Goal: Transaction & Acquisition: Obtain resource

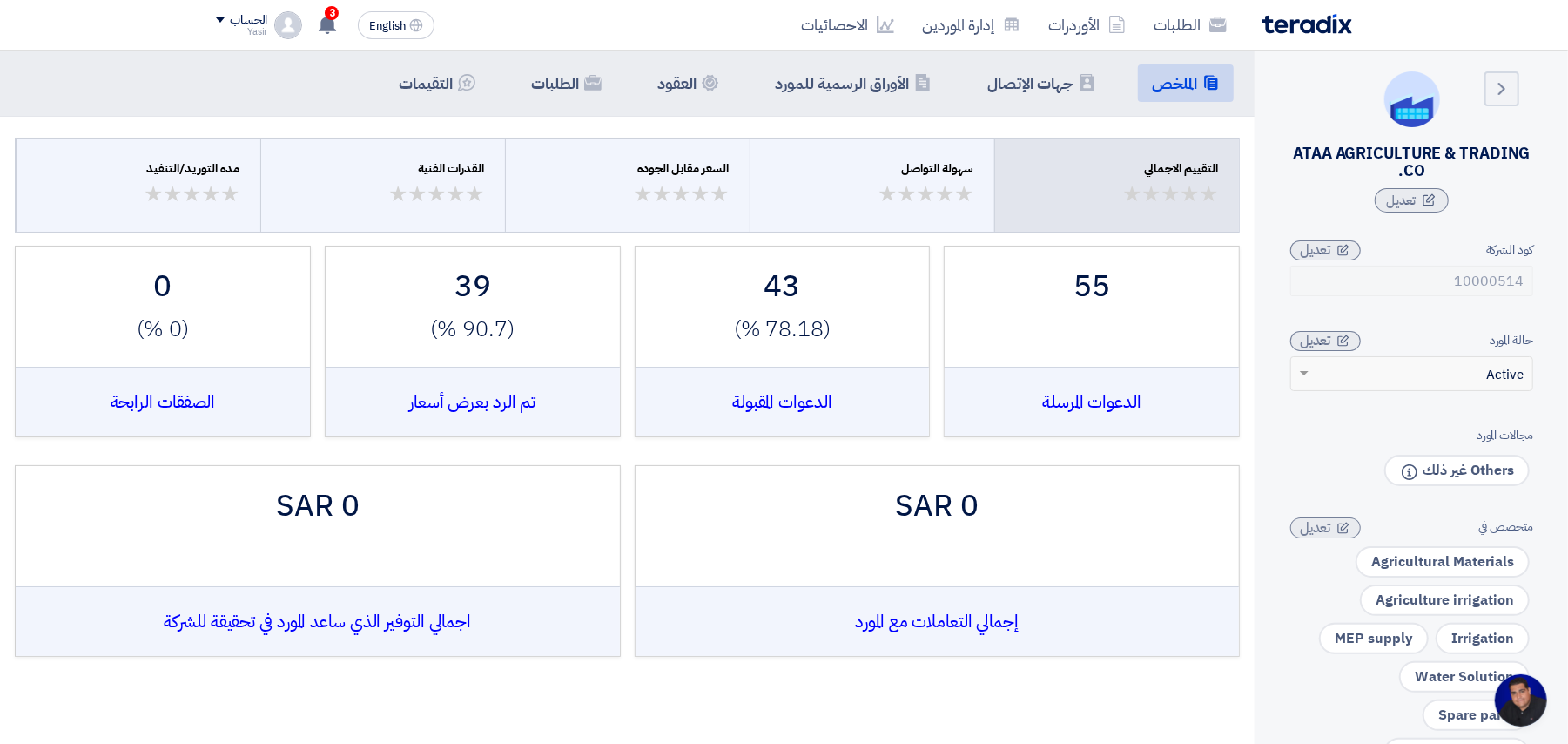
scroll to position [7, 0]
click at [670, 19] on link "الطلبات" at bounding box center [1191, 25] width 101 height 41
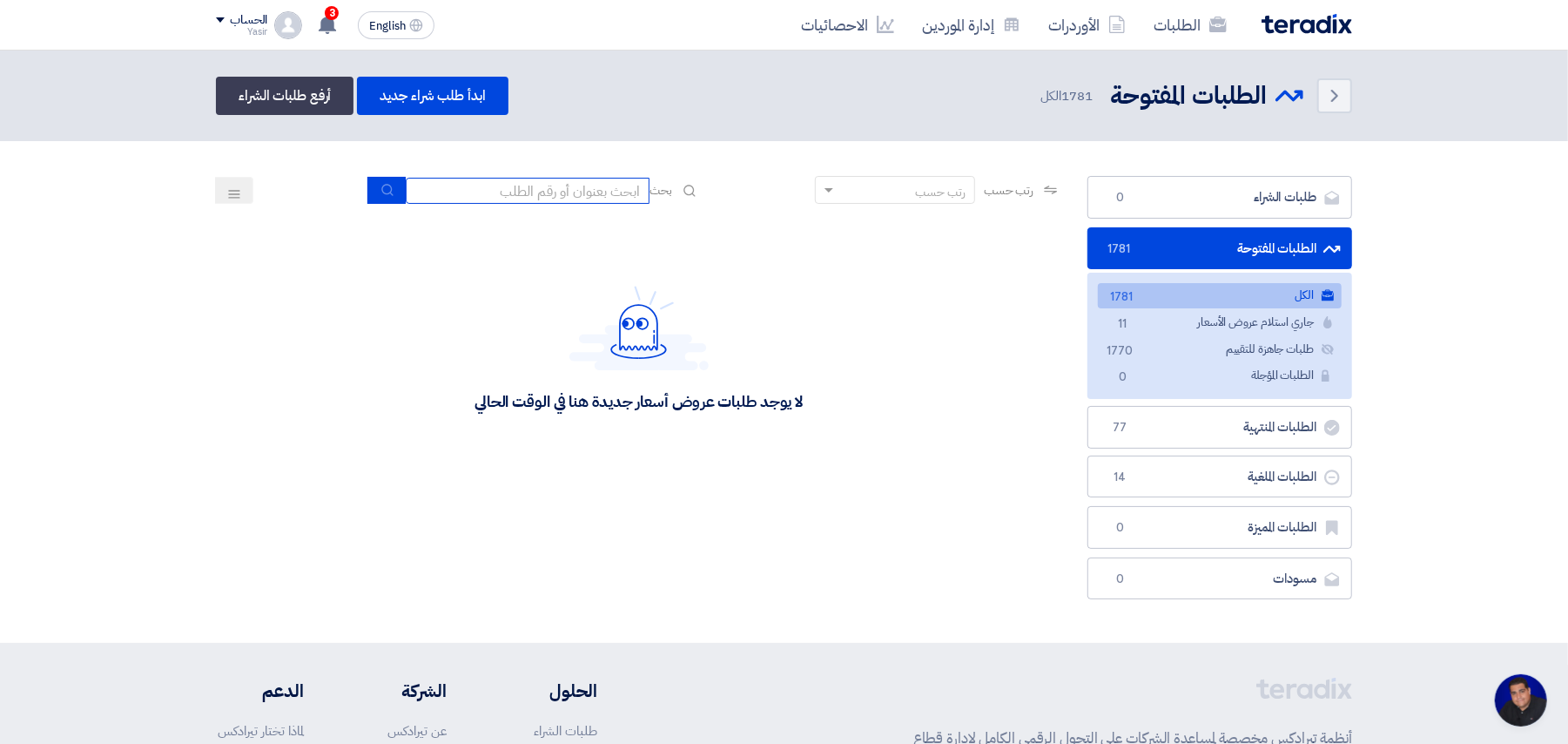
click at [554, 199] on input at bounding box center [527, 190] width 244 height 26
type input "8100015796"
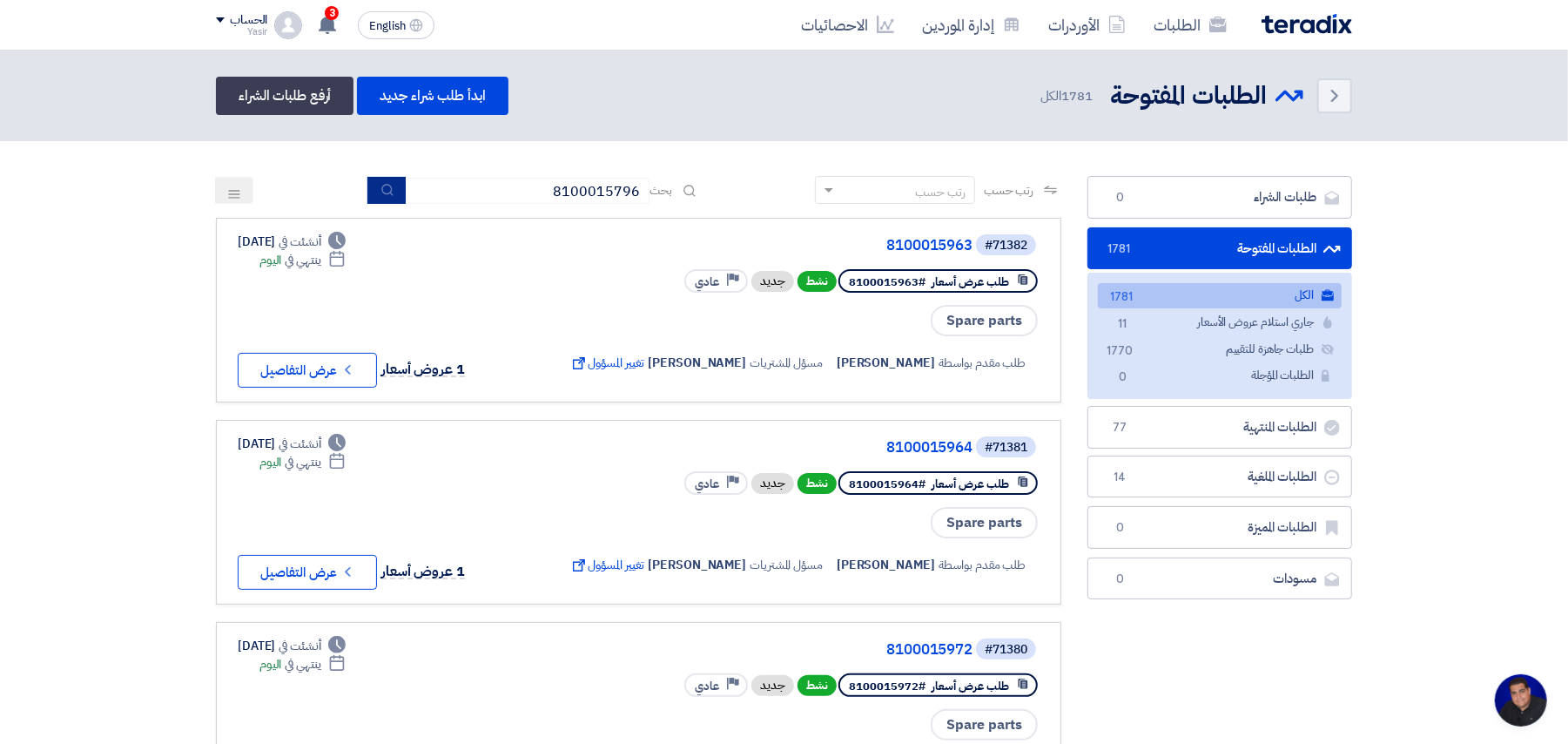
click at [383, 177] on button "submit" at bounding box center [387, 189] width 39 height 27
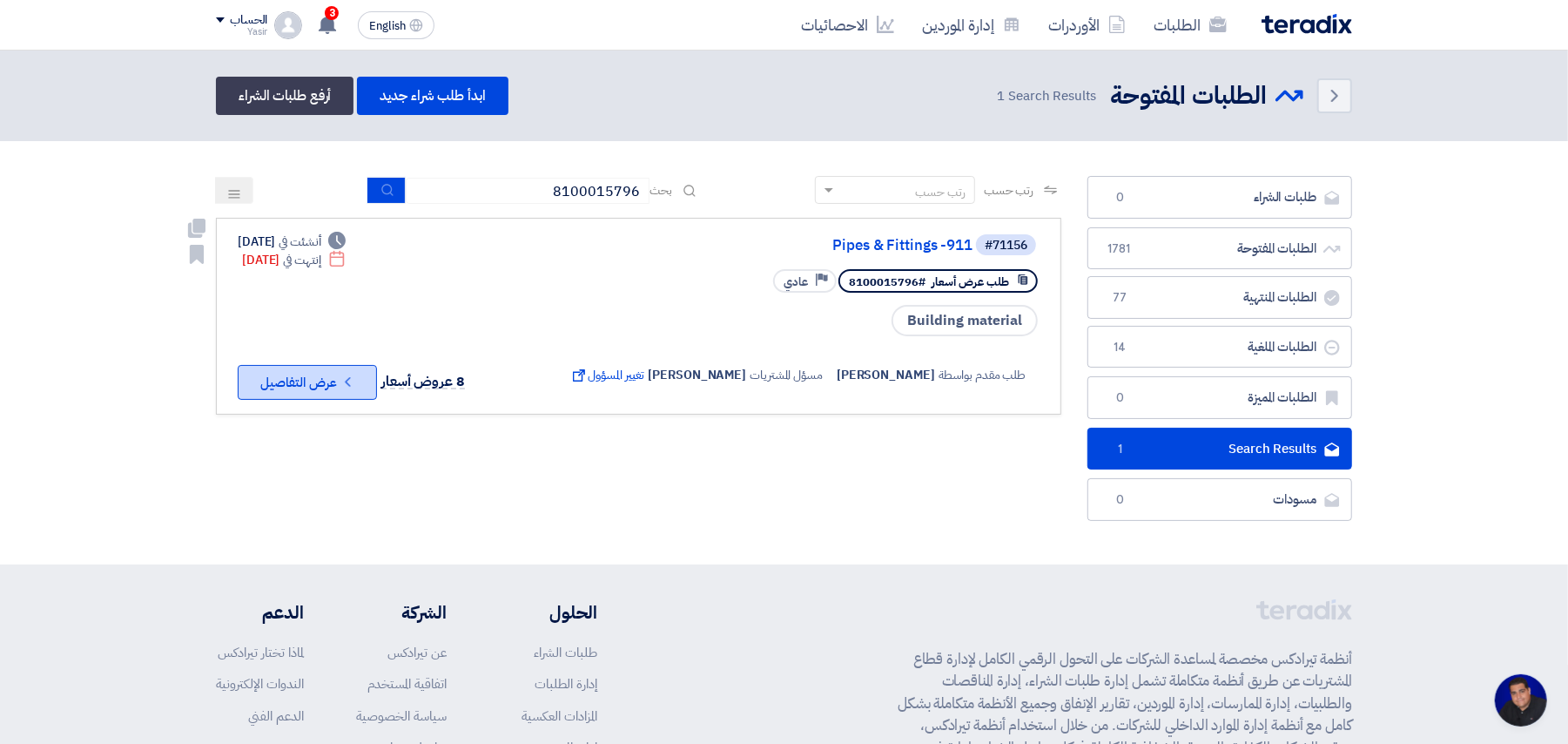
click at [329, 370] on button "Check details عرض التفاصيل" at bounding box center [308, 383] width 140 height 35
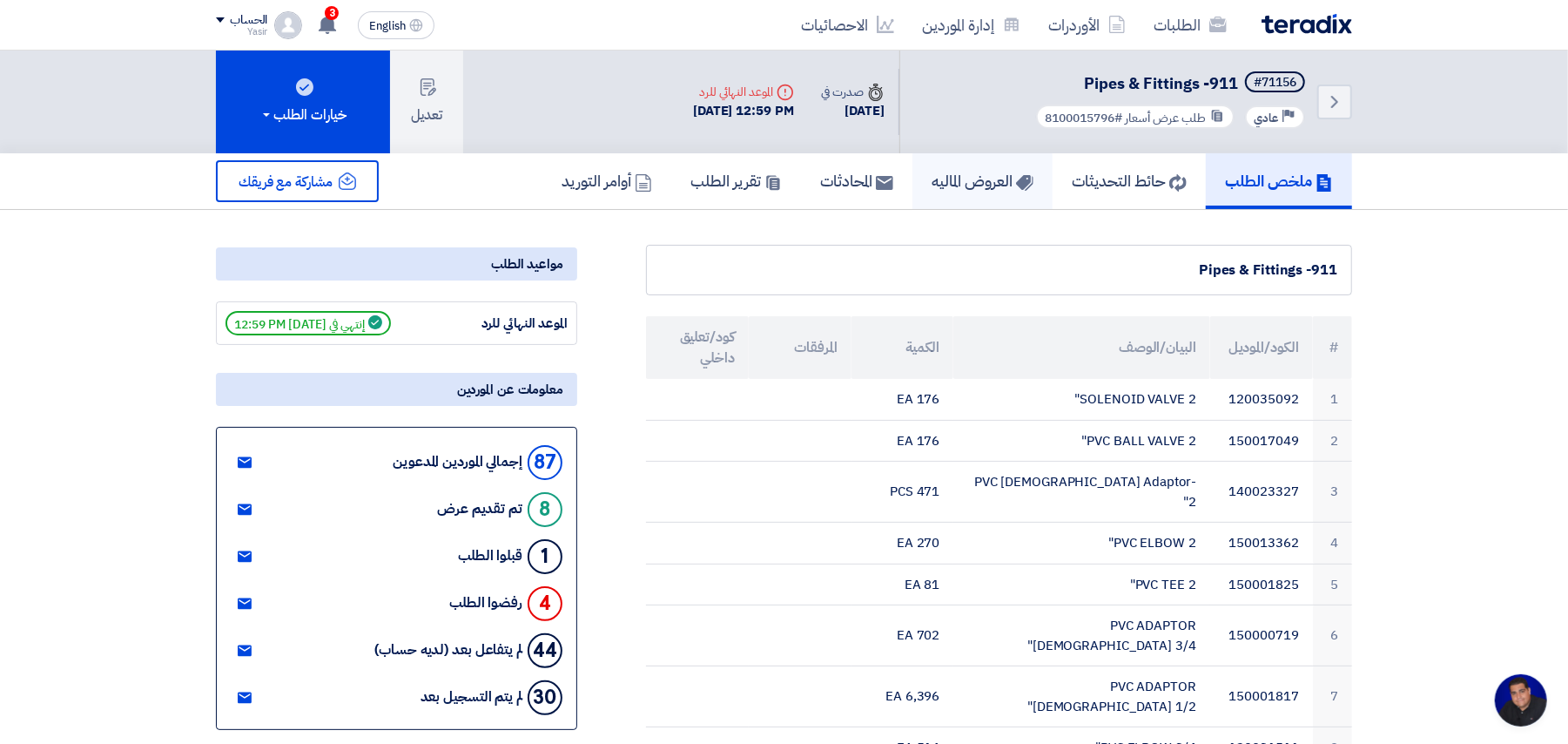
click at [670, 185] on h5 "العروض الماليه" at bounding box center [982, 181] width 102 height 20
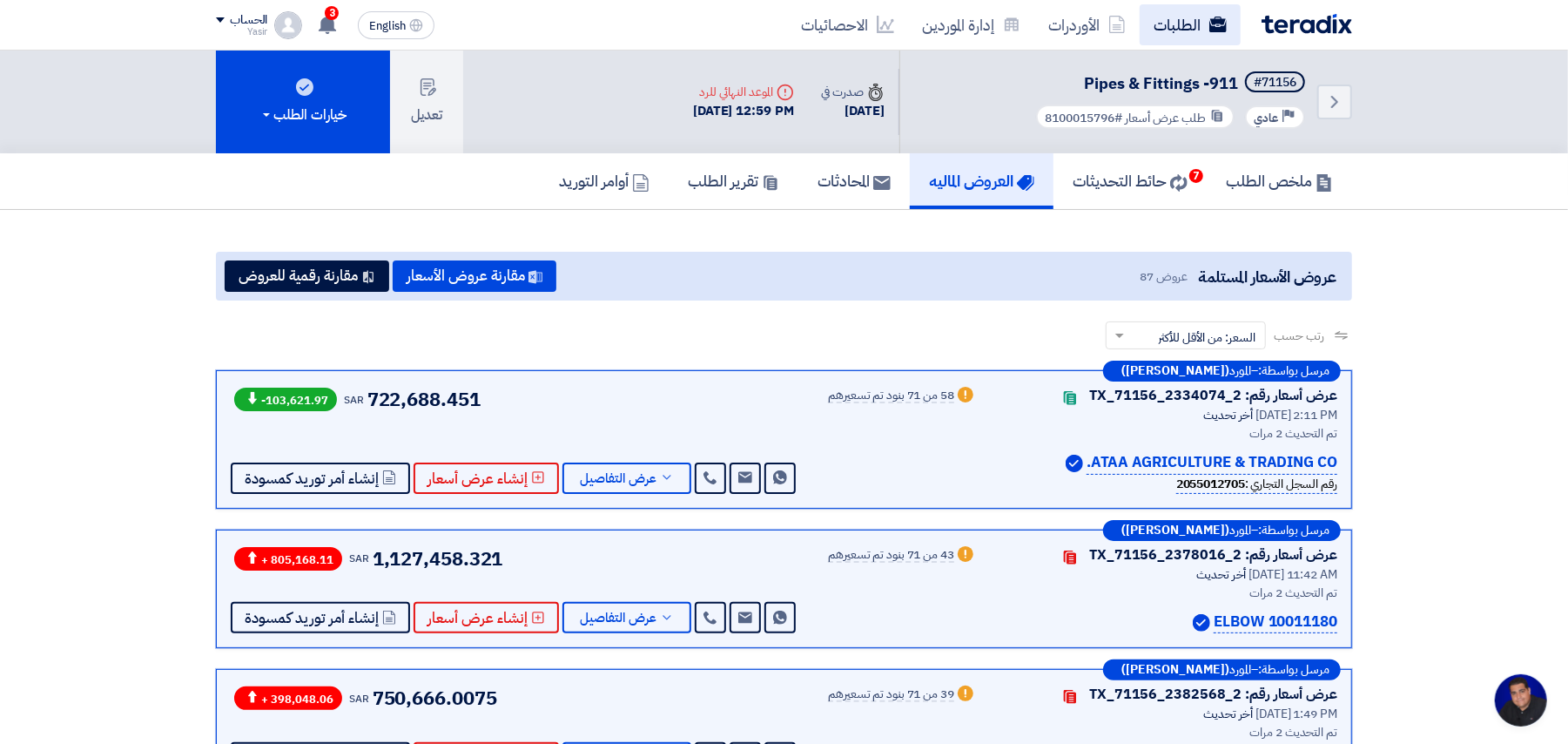
click at [670, 11] on link "الطلبات" at bounding box center [1191, 25] width 101 height 41
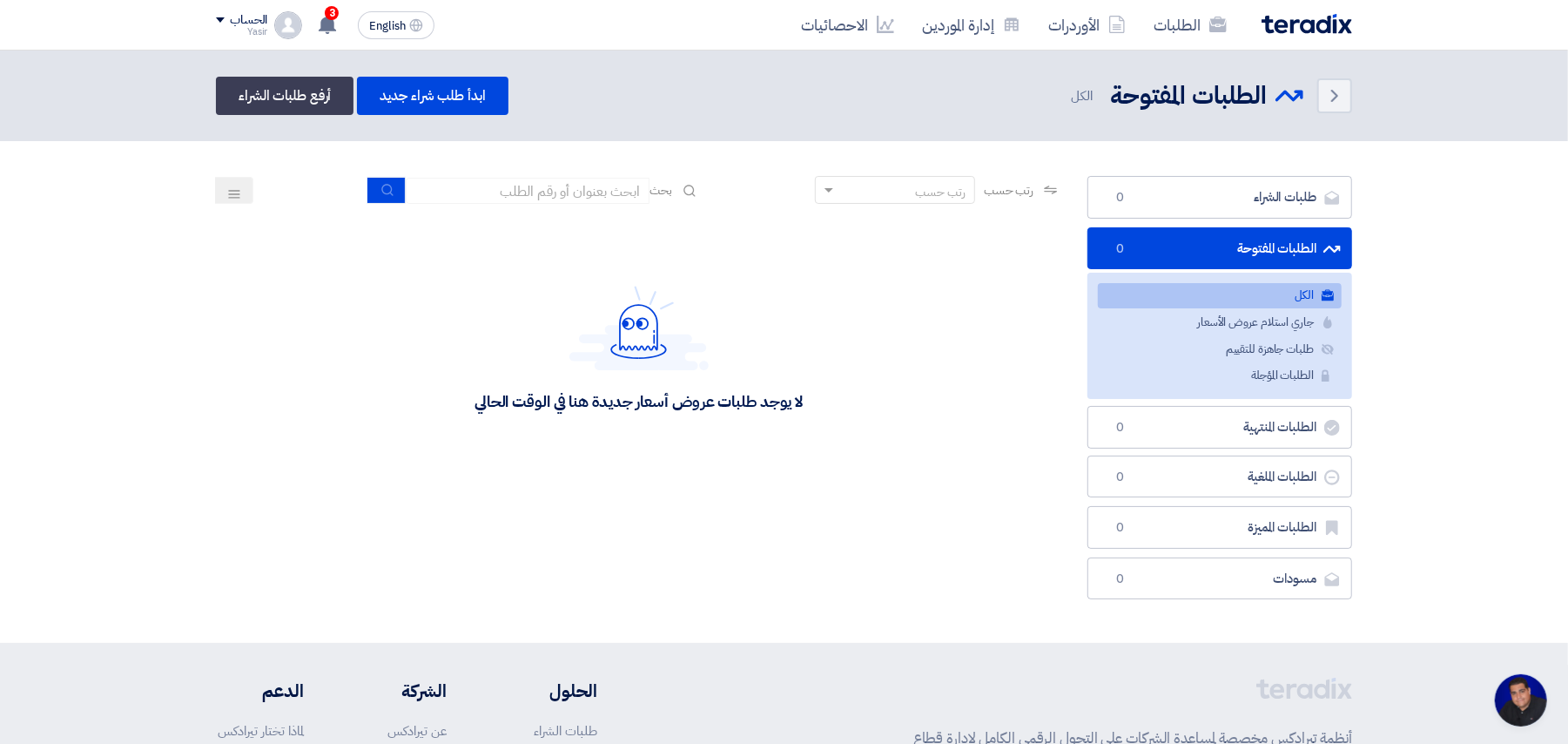
click at [505, 172] on section "طلبات الشراء طلبات الشراء 0 الطلبات المفتوحة الطلبات المفتوحة 0 الكل الكل جاري …" at bounding box center [784, 391] width 1568 height 501
click at [505, 185] on input at bounding box center [527, 190] width 244 height 26
type input "8100015796"
click at [376, 196] on button "submit" at bounding box center [387, 189] width 39 height 27
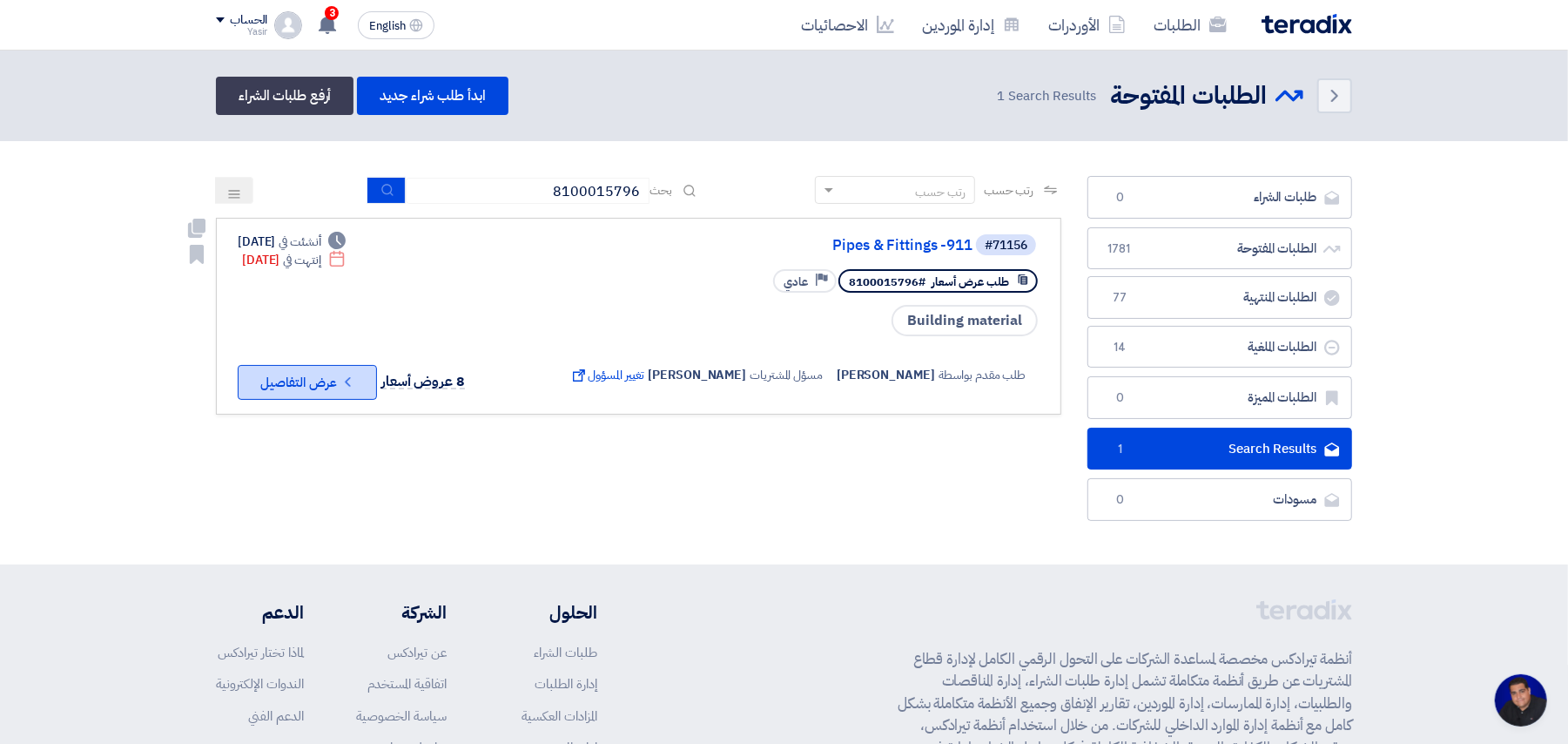
click at [350, 381] on use at bounding box center [348, 382] width 6 height 9
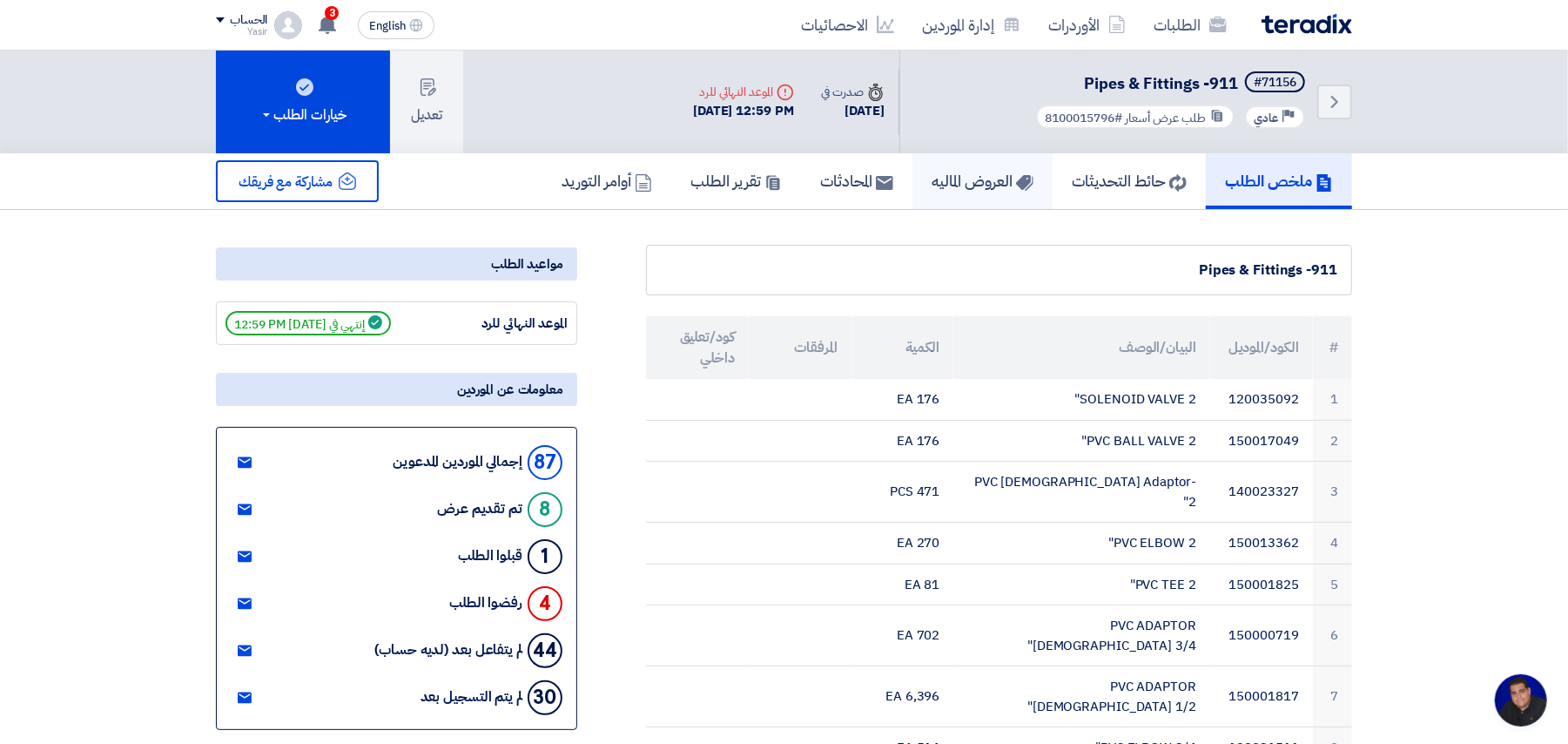
click at [670, 166] on link "العروض الماليه" at bounding box center [982, 181] width 140 height 56
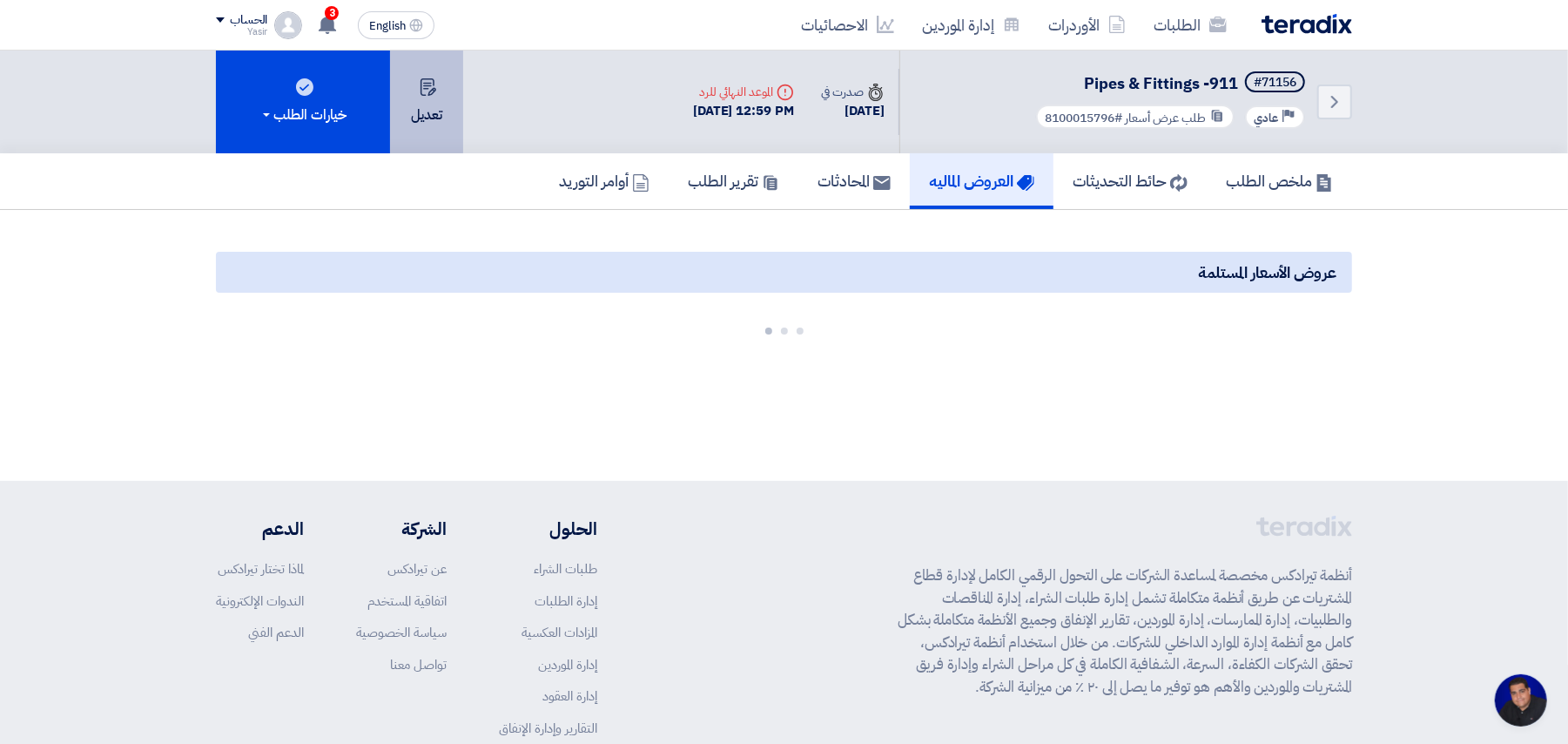
click at [442, 111] on button "تعديل" at bounding box center [427, 102] width 74 height 103
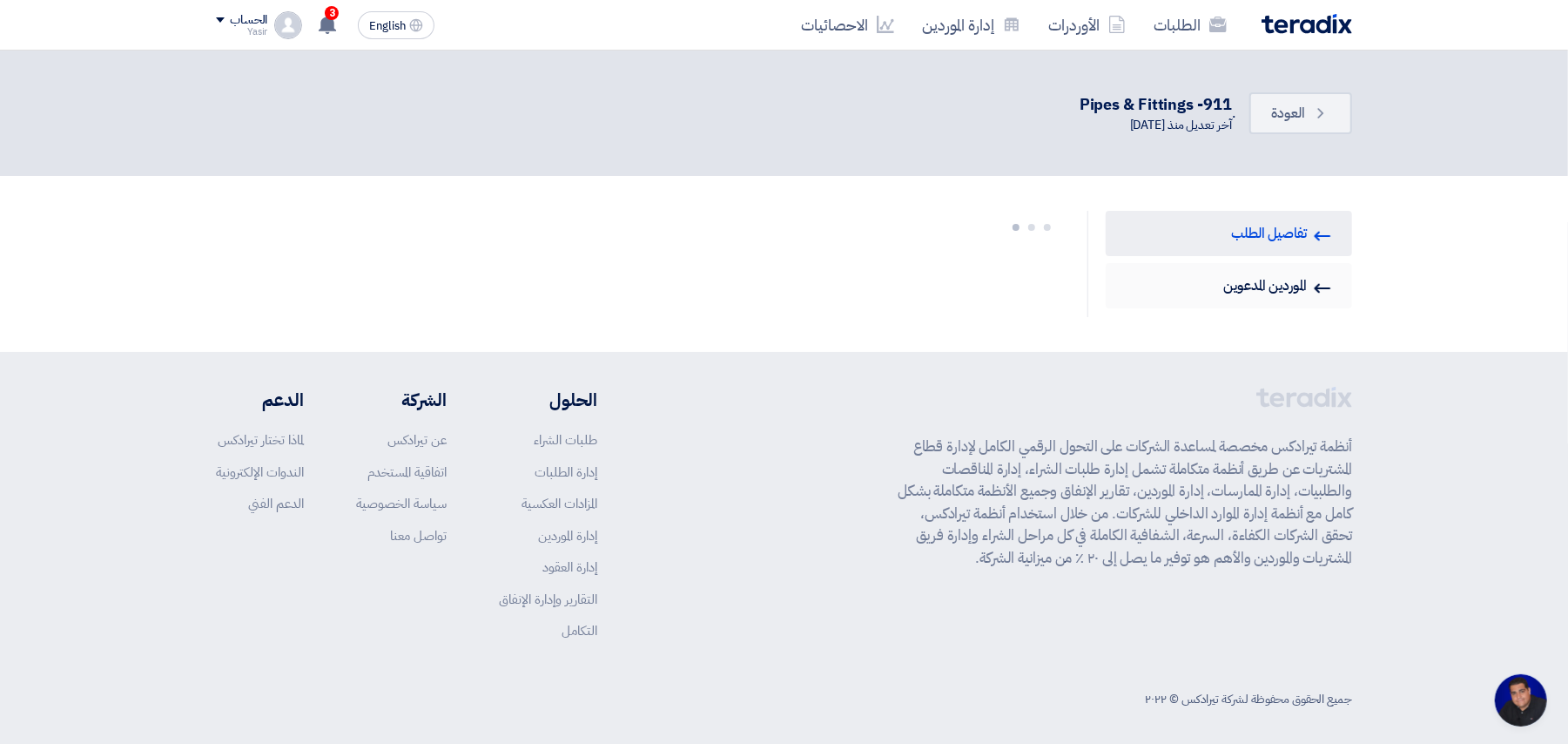
click at [670, 269] on link "Invited Suppliers الموردين المدعوين" at bounding box center [1230, 285] width 246 height 45
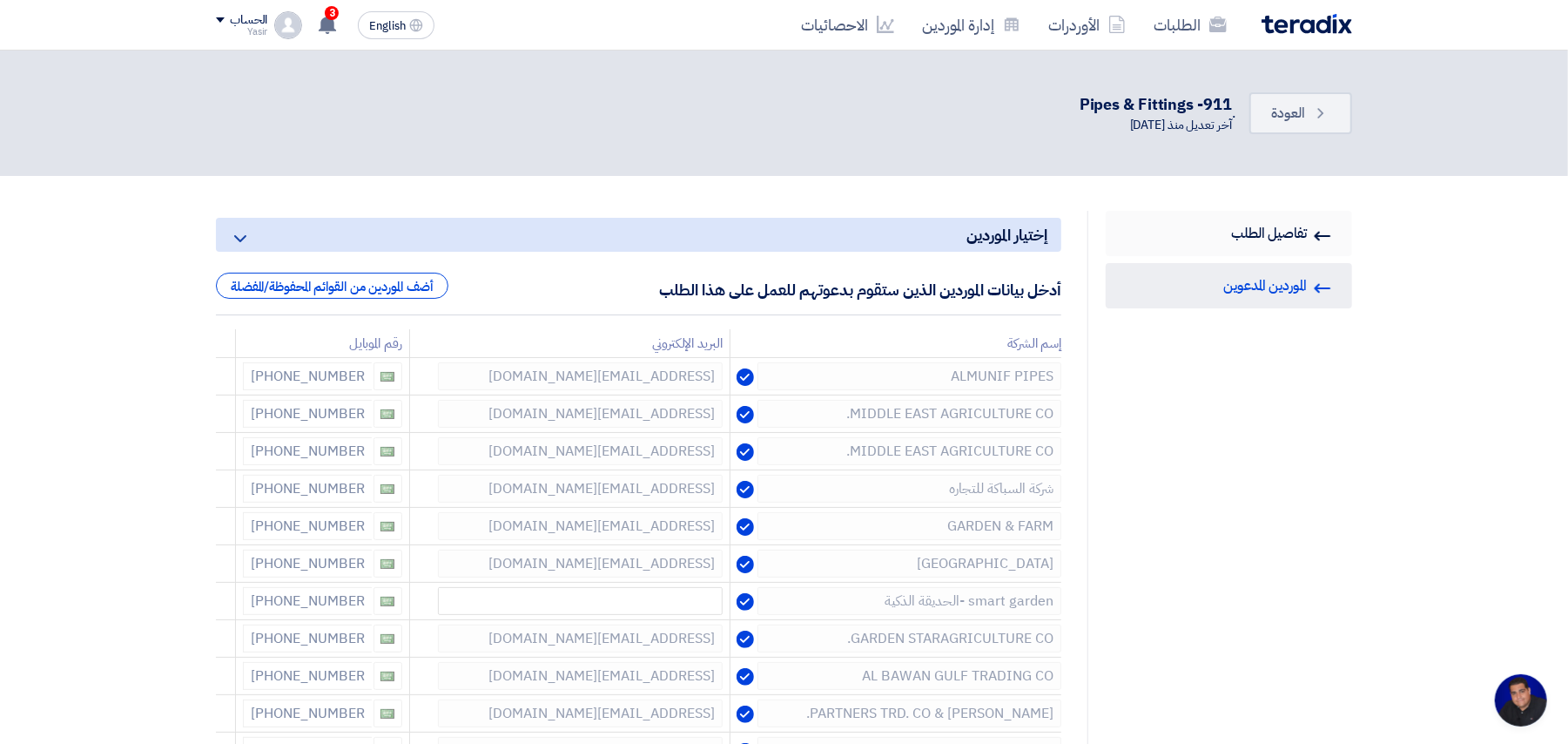
click at [670, 241] on link "RFQ Information تفاصيل الطلب" at bounding box center [1230, 233] width 246 height 45
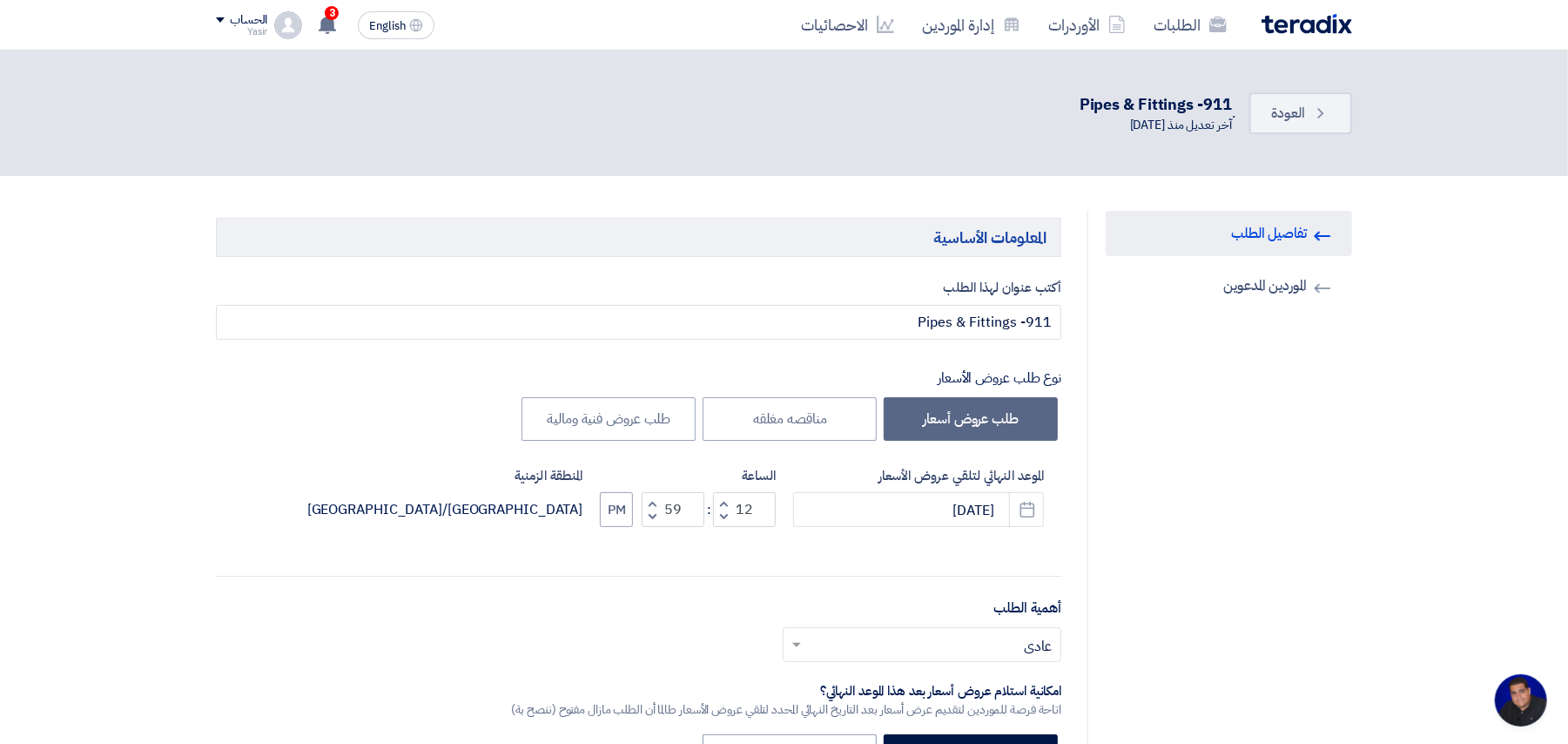
click at [670, 500] on span "button" at bounding box center [724, 503] width 6 height 13
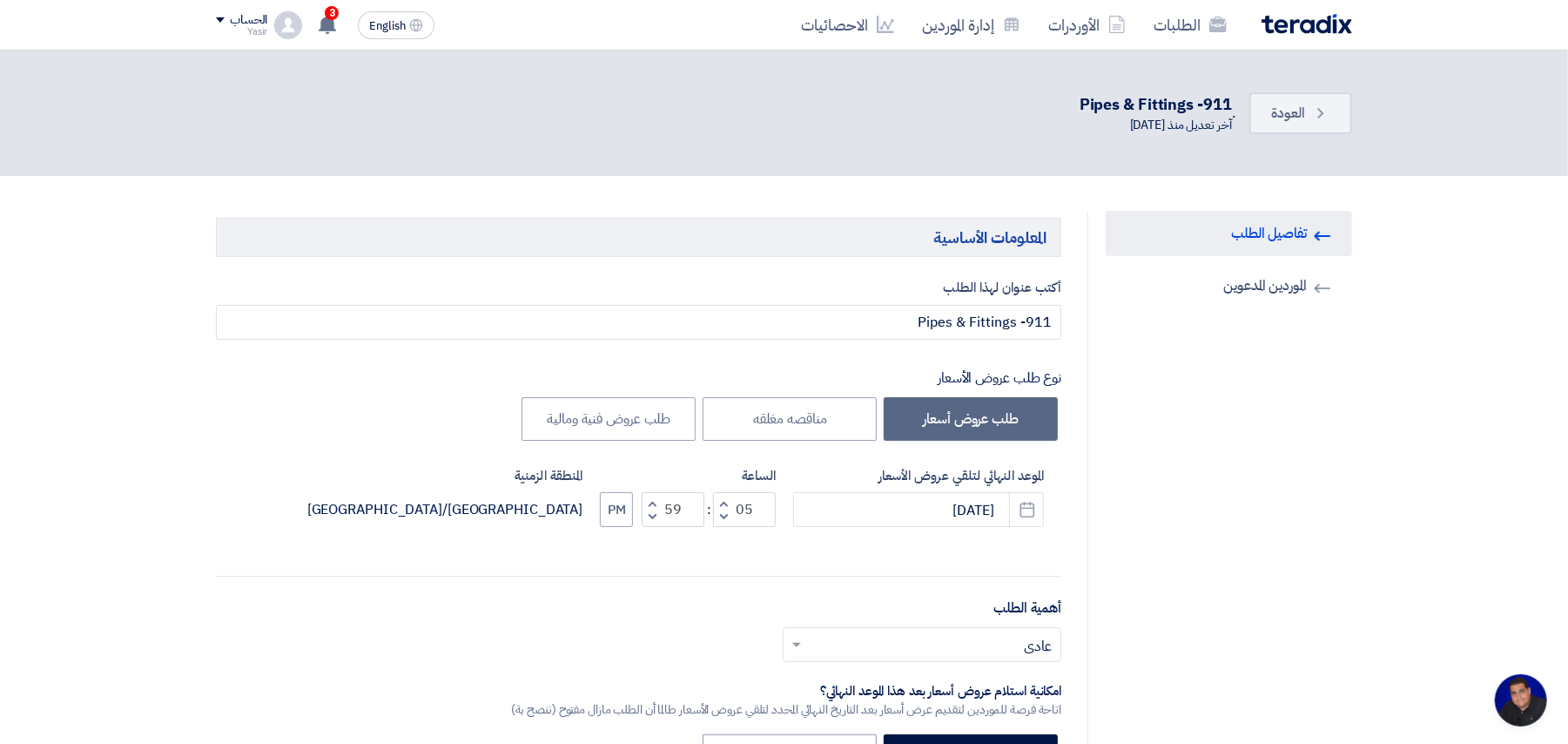
click at [670, 500] on span "button" at bounding box center [724, 503] width 6 height 13
type input "08"
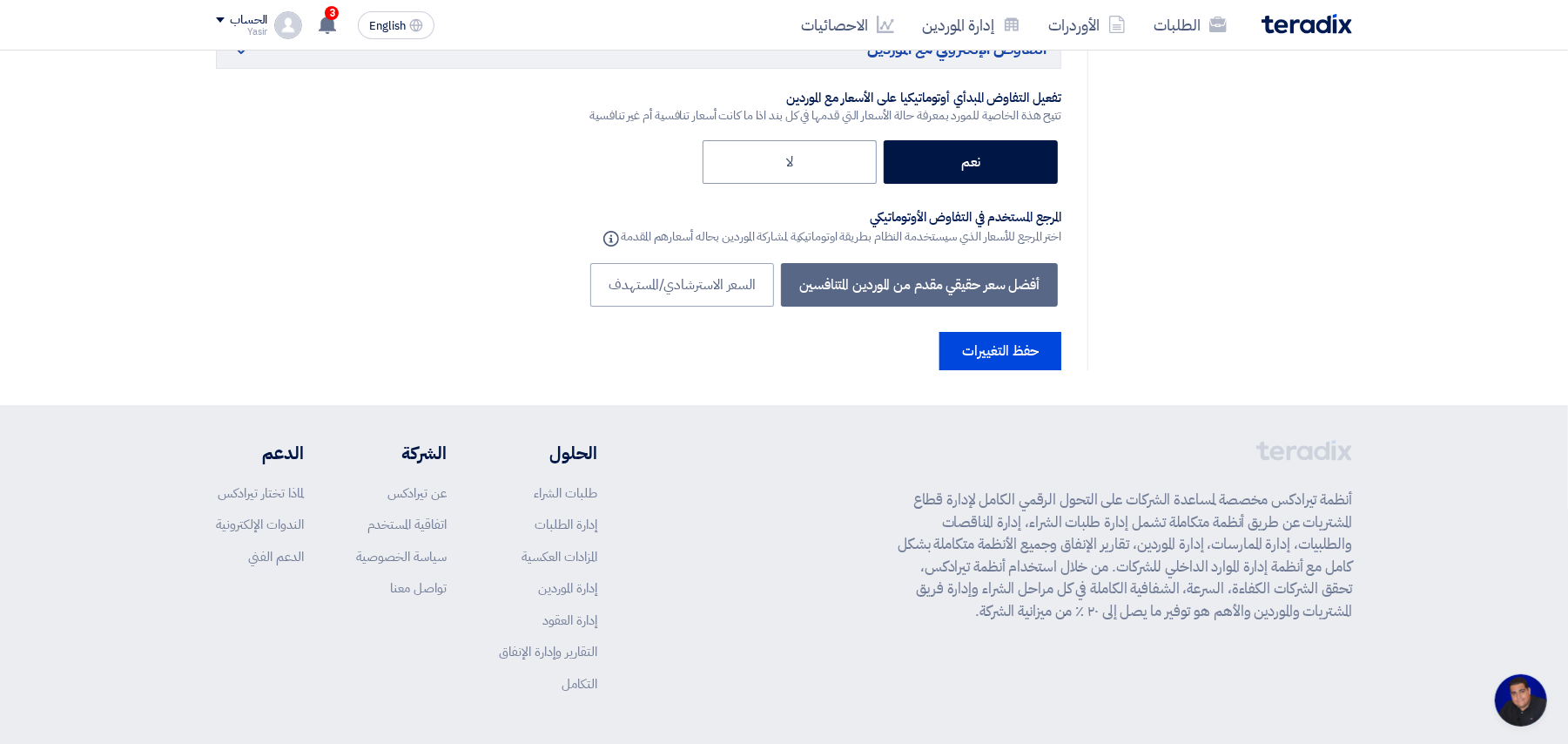
scroll to position [9029, 0]
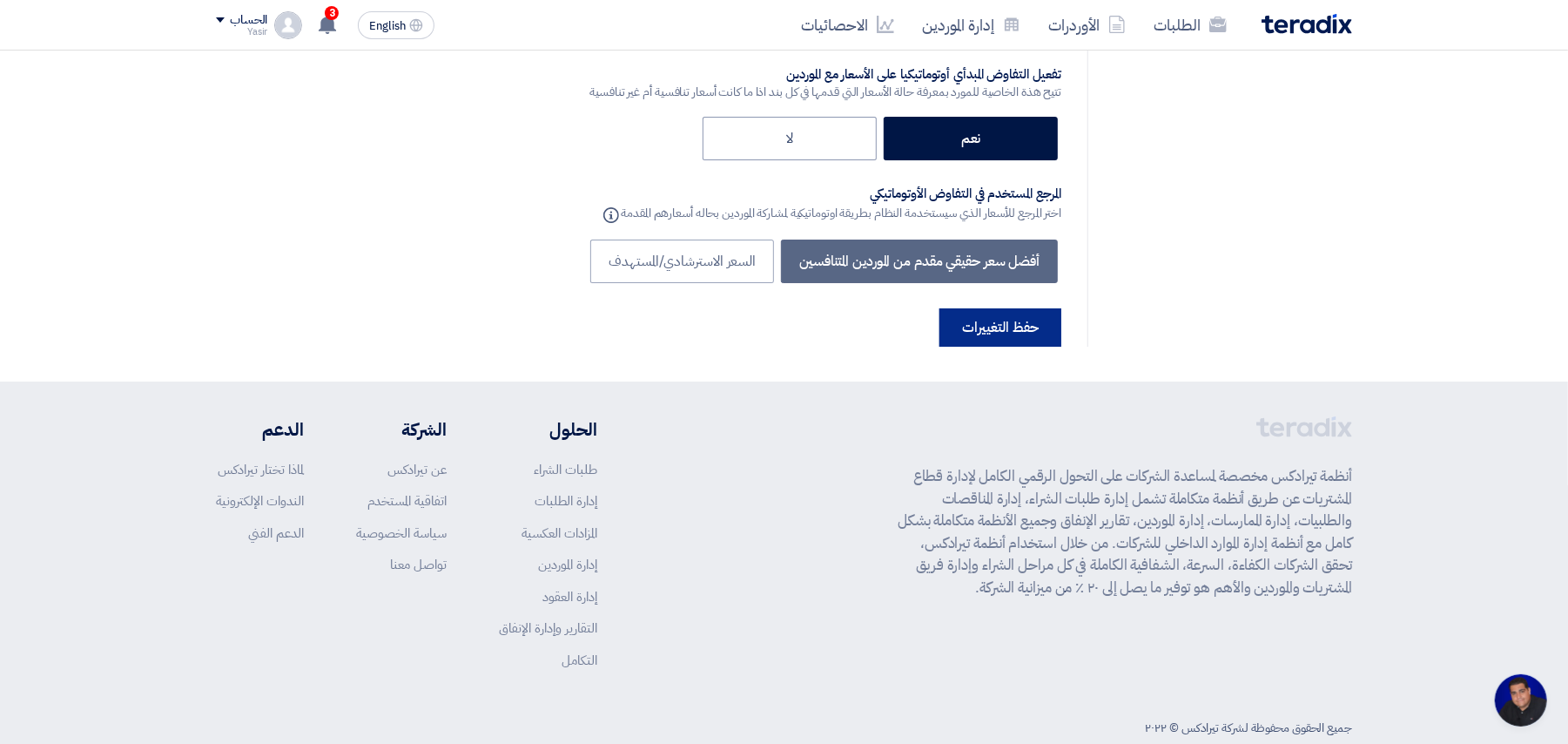
click at [670, 308] on button "حفظ التغييرات" at bounding box center [1001, 327] width 122 height 39
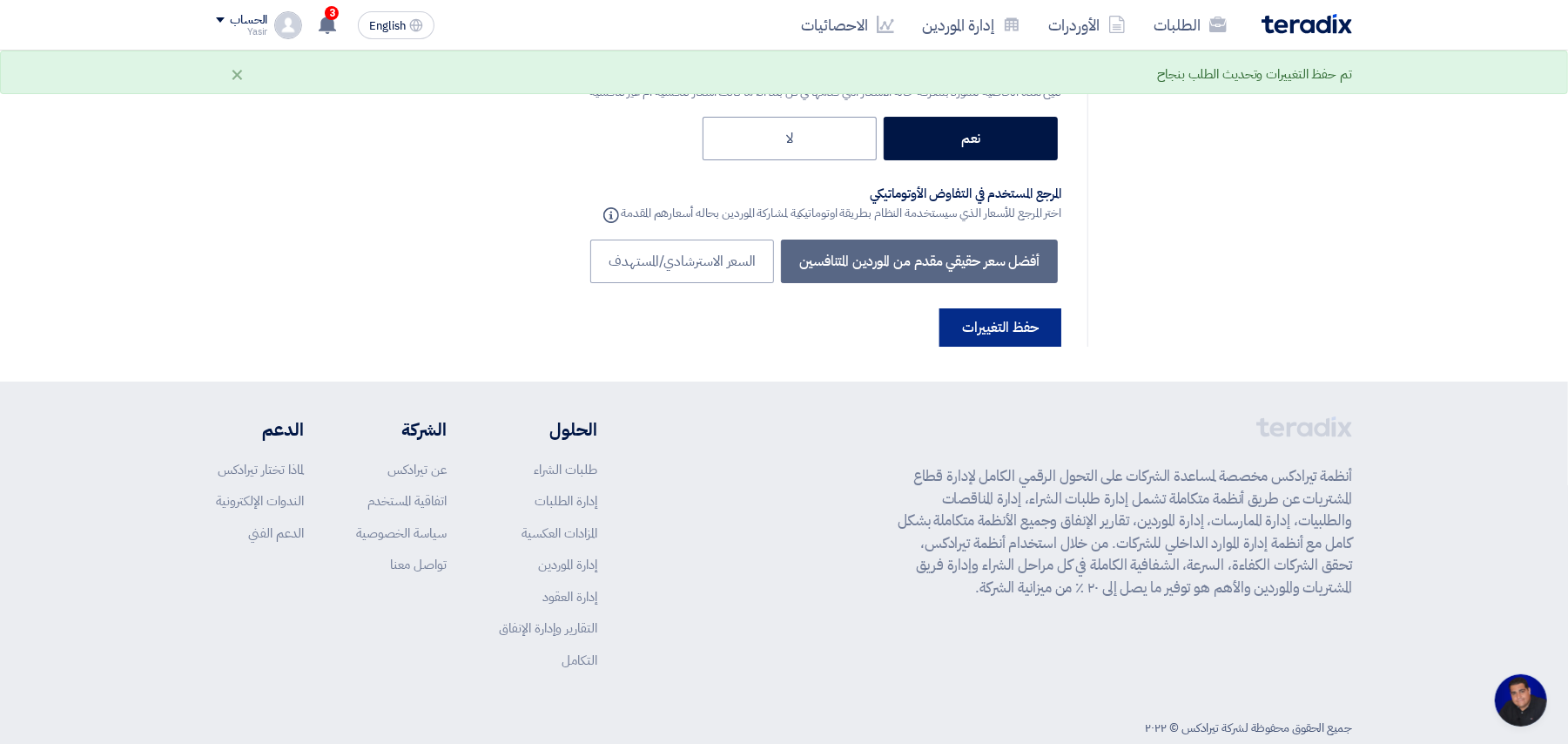
scroll to position [0, 0]
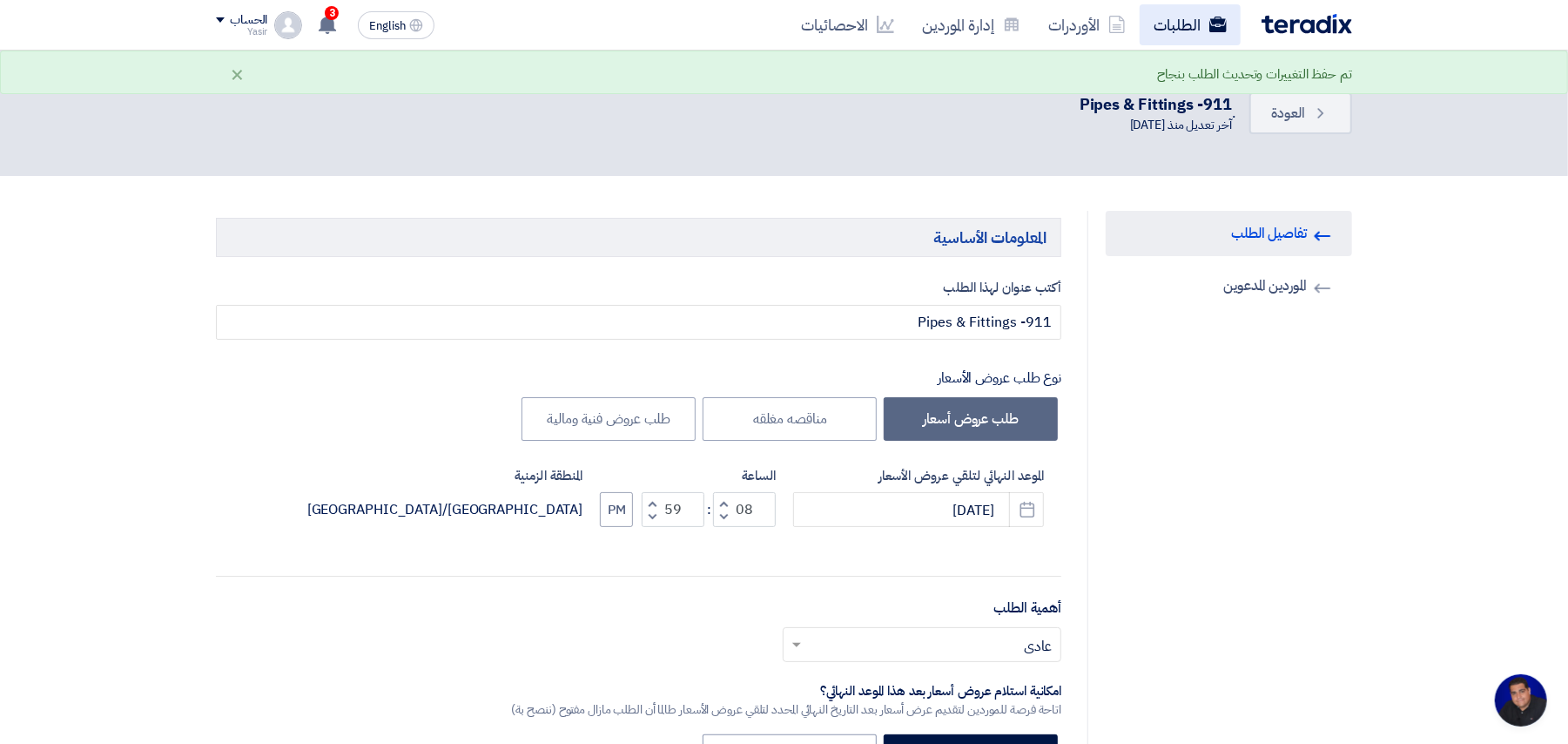
click at [670, 32] on link "الطلبات" at bounding box center [1191, 25] width 101 height 41
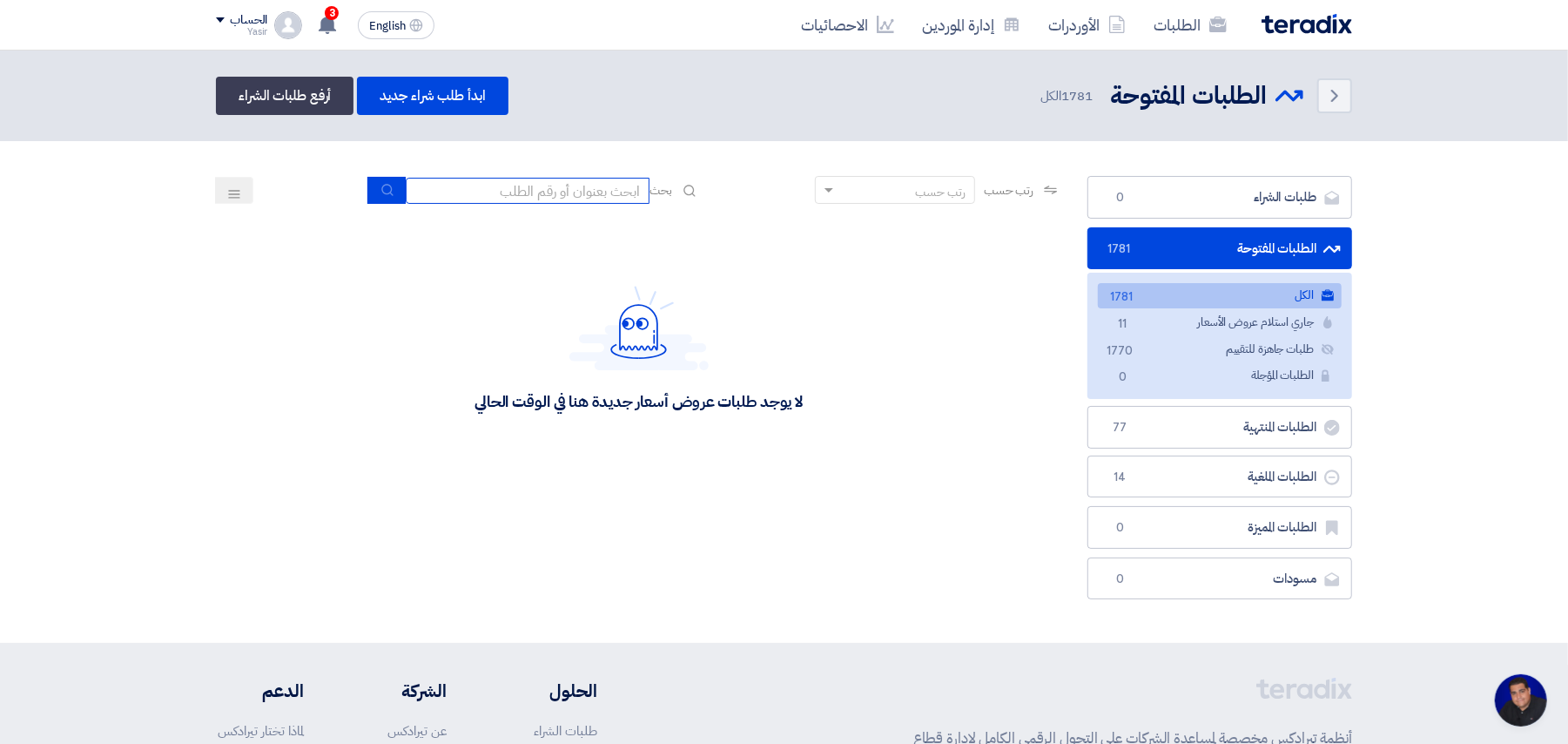
click at [561, 195] on input at bounding box center [527, 190] width 244 height 26
type input "8100015796"
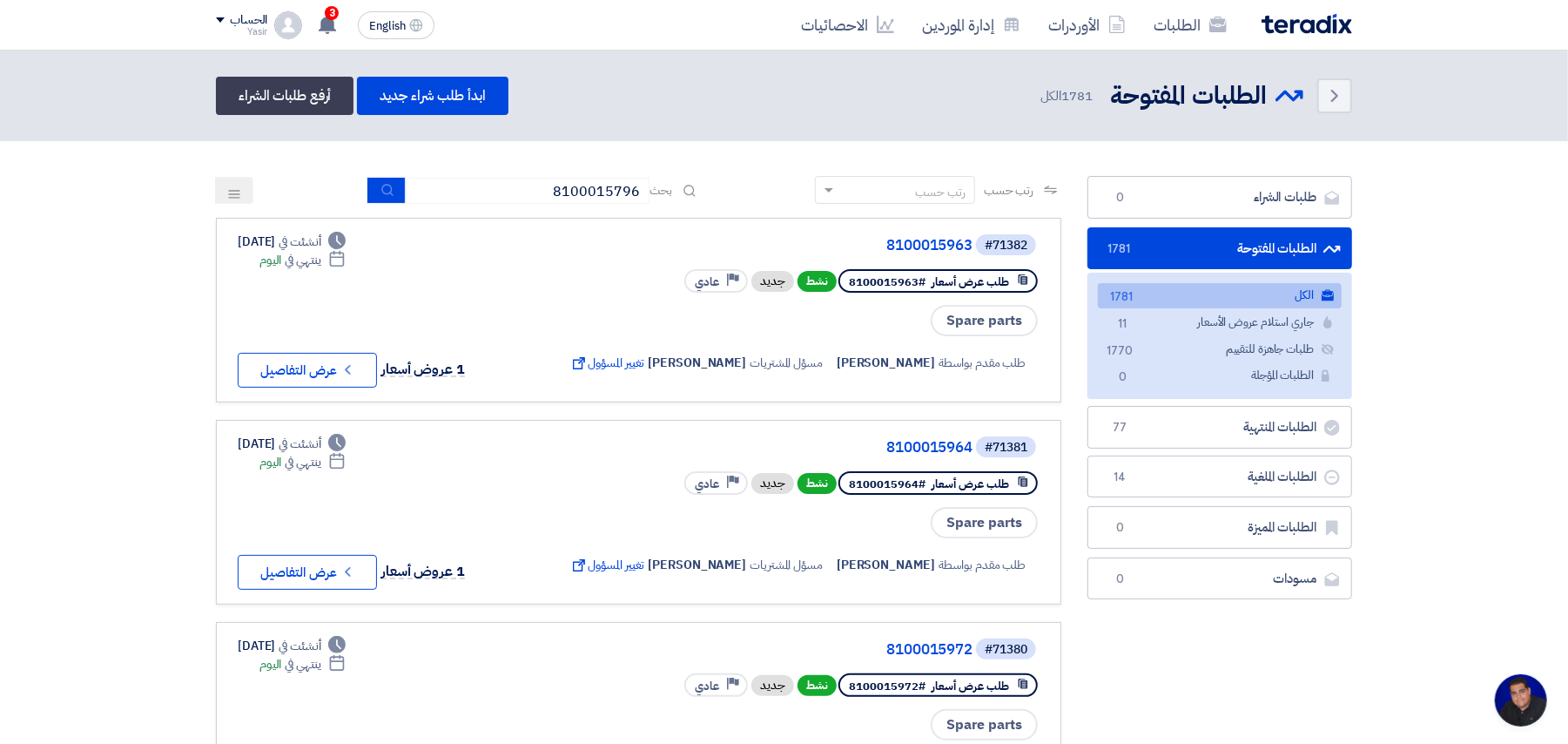
click at [373, 204] on div "رتب حسب رتب حسب بحث 8100015796" at bounding box center [639, 196] width 846 height 41
click at [373, 189] on button "submit" at bounding box center [387, 189] width 39 height 27
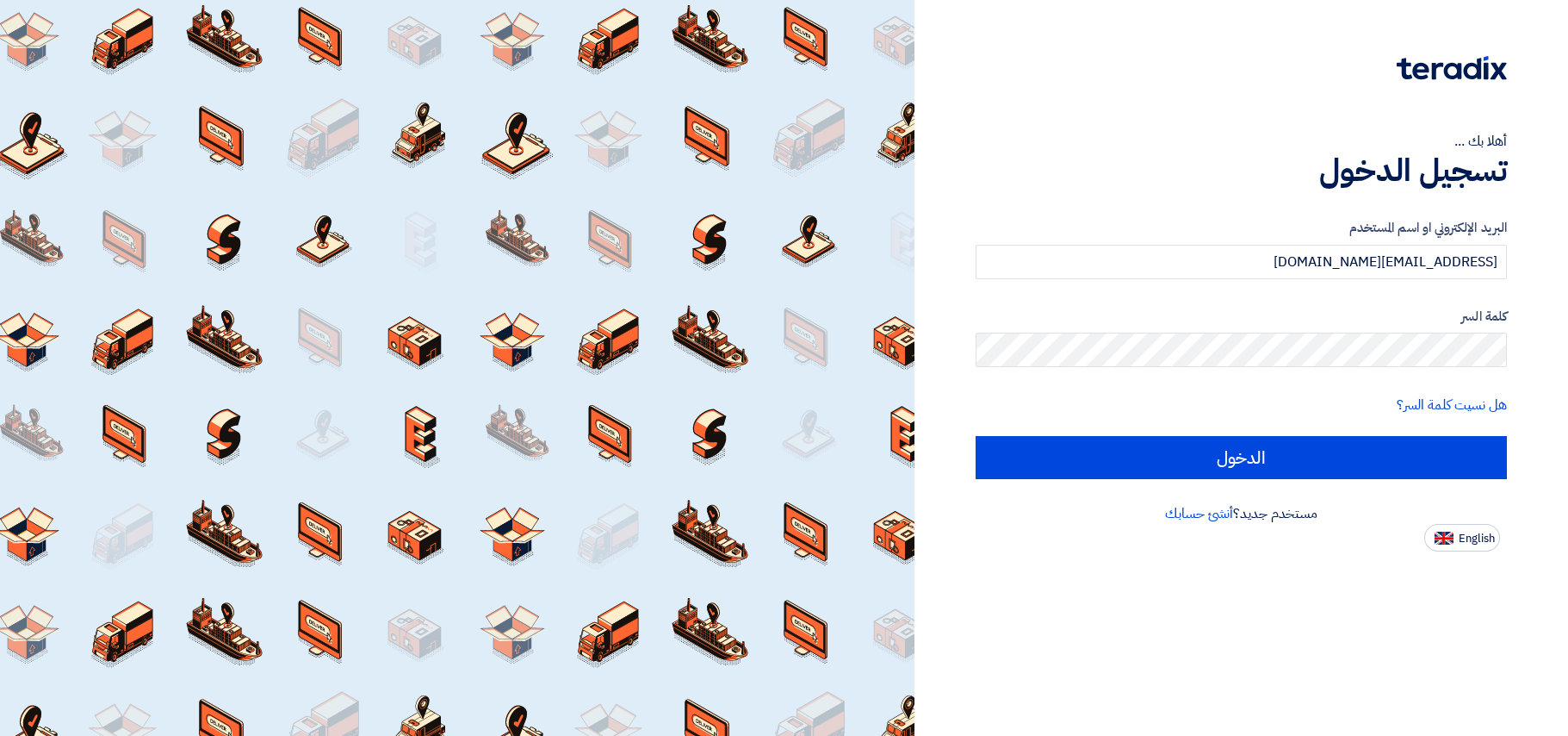
click at [1049, 460] on input "الدخول" at bounding box center [1241, 457] width 531 height 43
type input "Sign in"
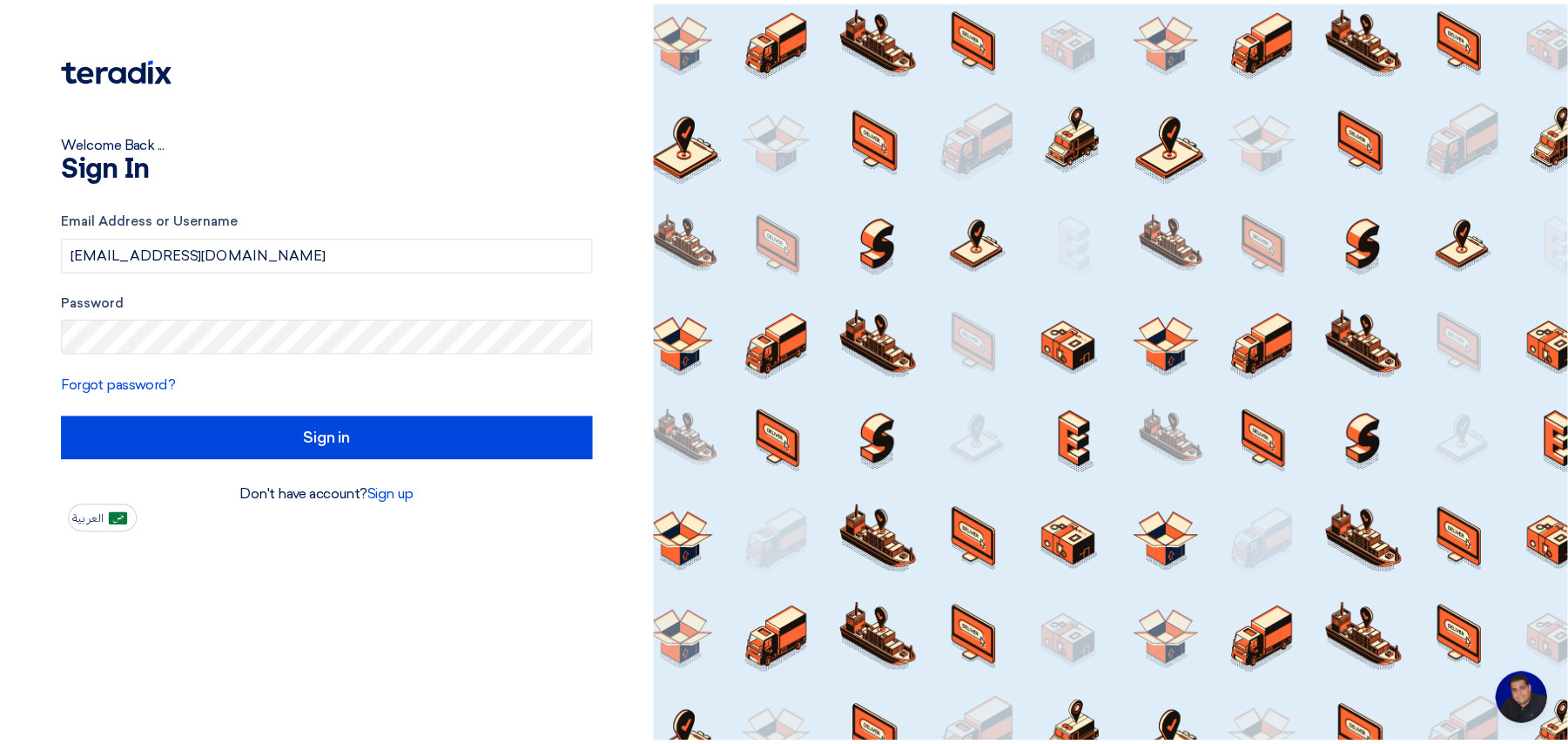
scroll to position [7, 0]
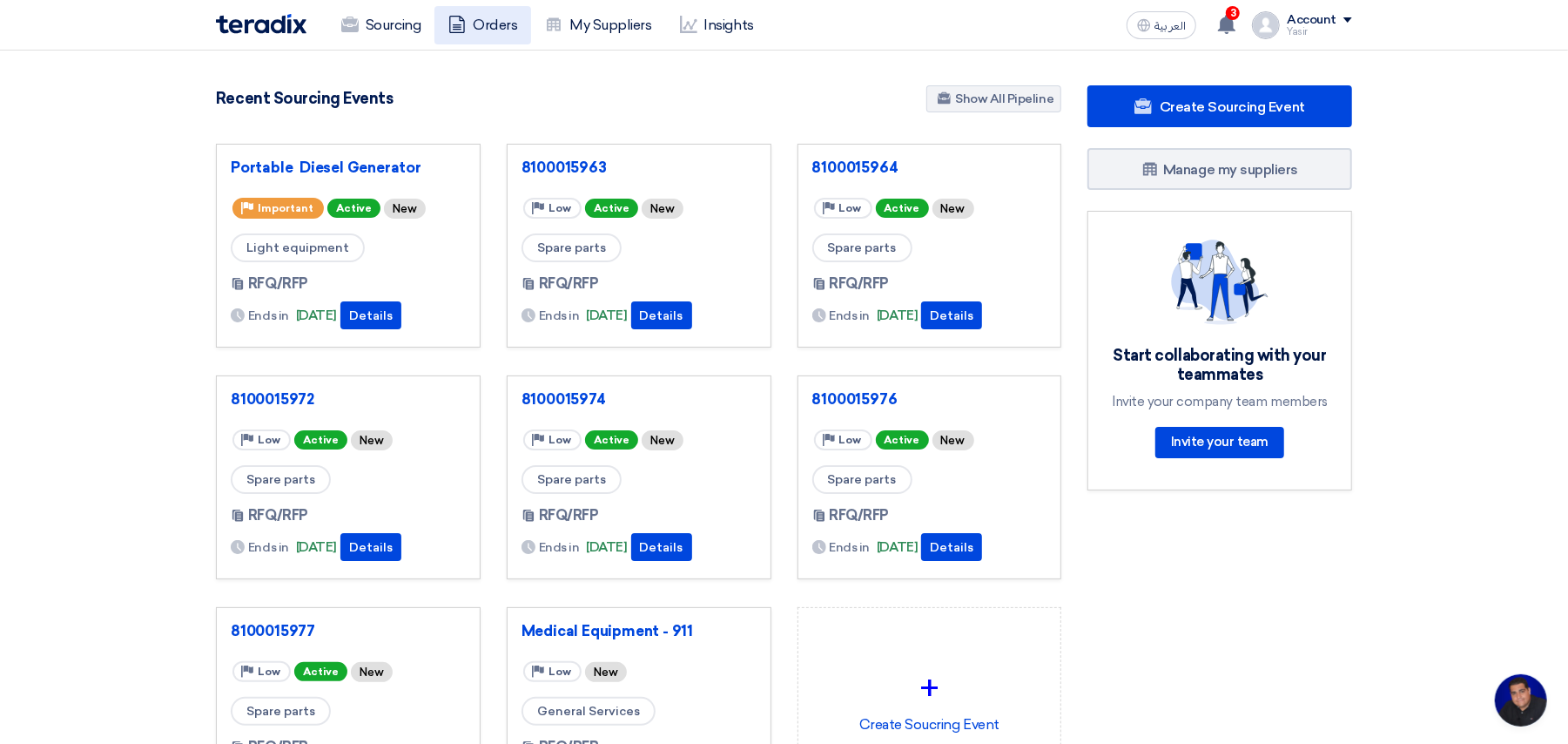
click at [493, 21] on link "Orders" at bounding box center [483, 26] width 97 height 39
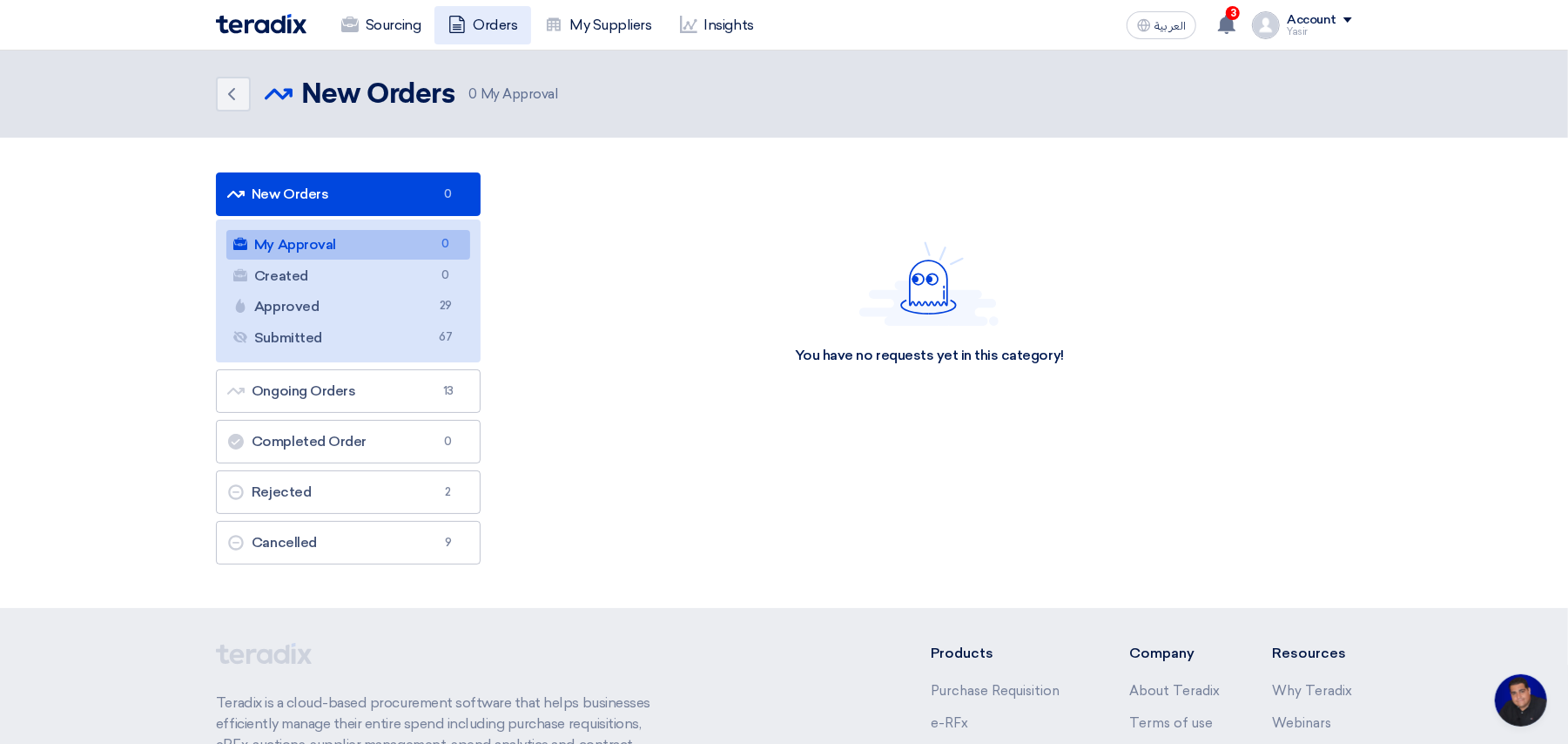
click at [485, 32] on link "Orders" at bounding box center [483, 26] width 97 height 39
click at [383, 25] on link "Sourcing" at bounding box center [381, 26] width 107 height 39
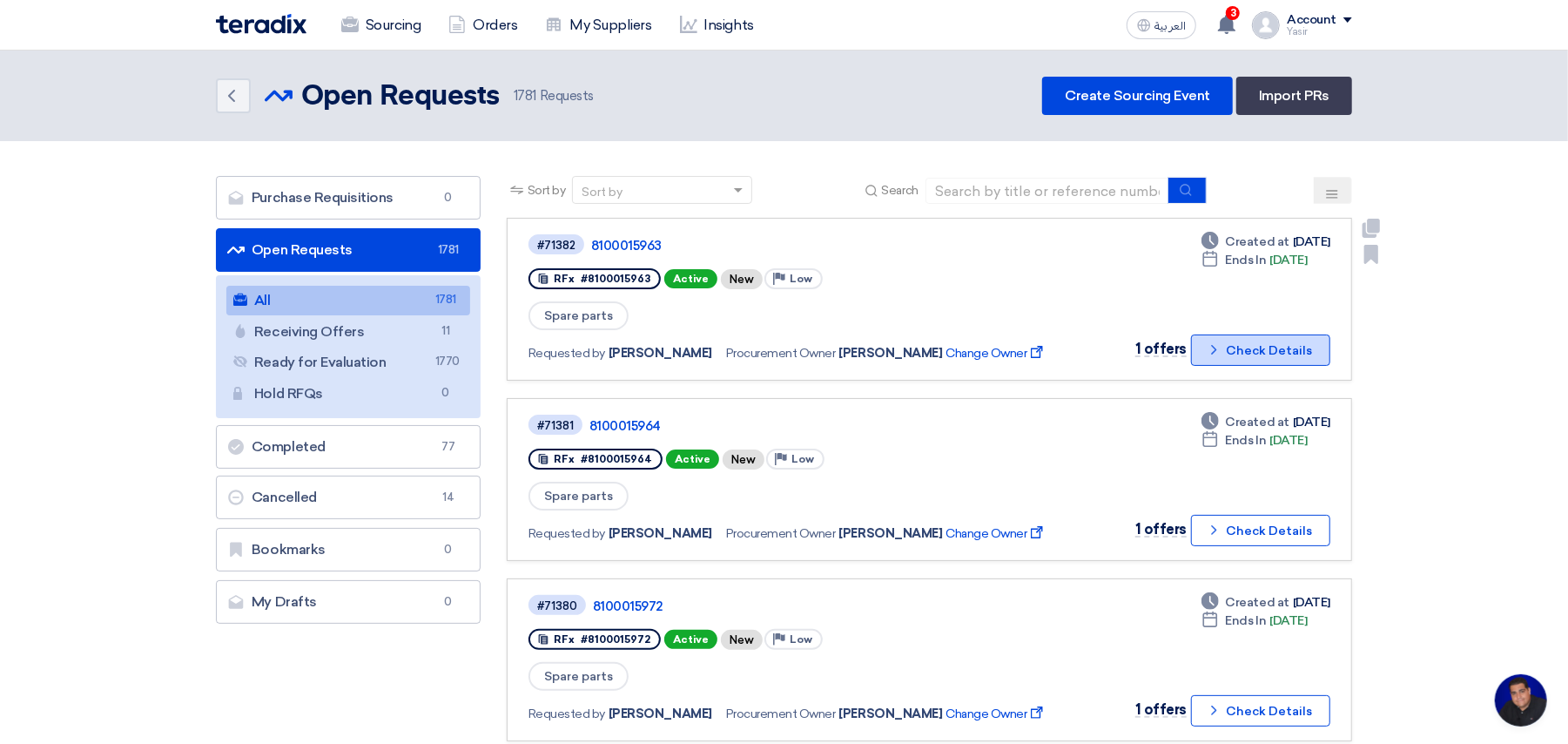
click at [1249, 338] on button "Check details Check Details" at bounding box center [1261, 350] width 140 height 31
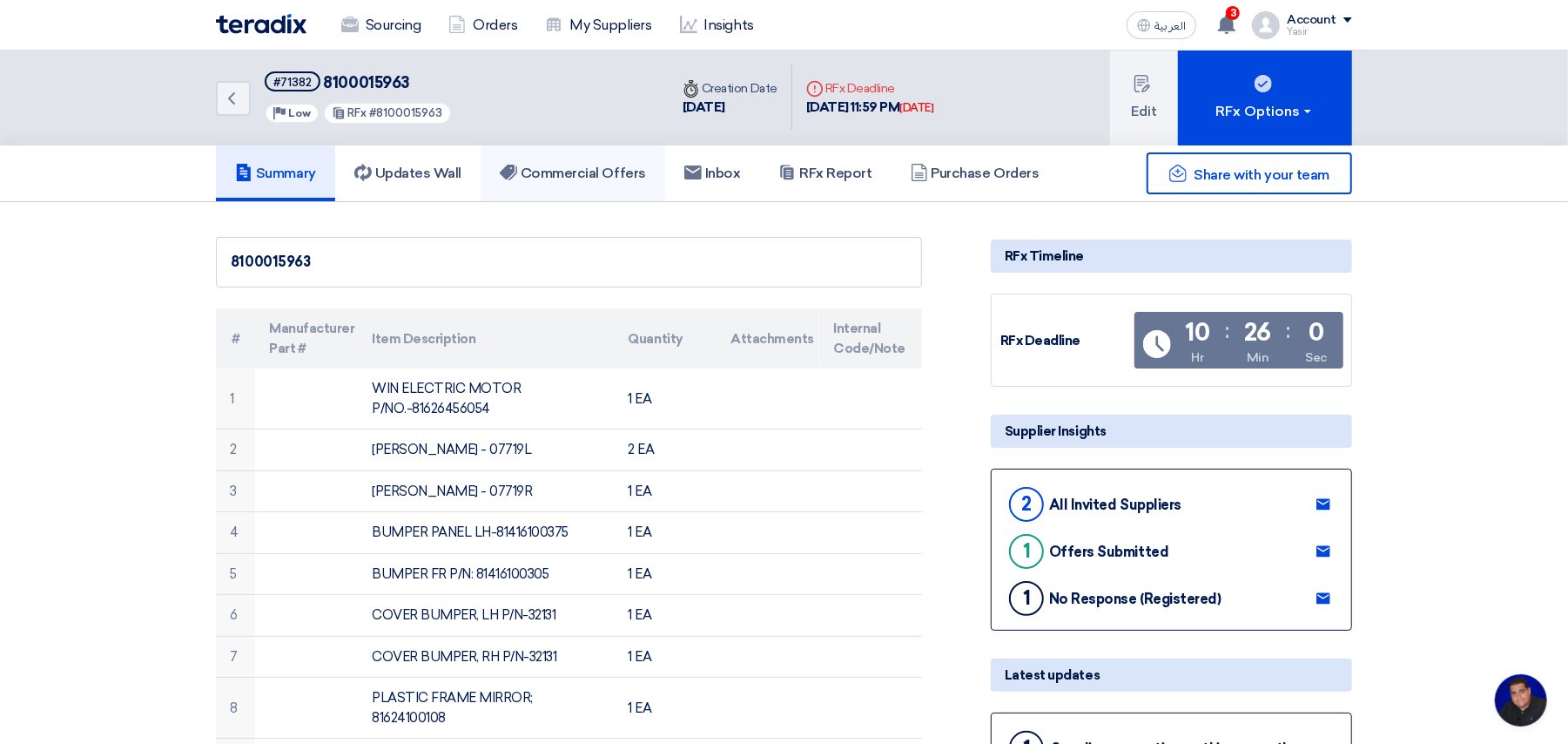
click at [602, 172] on h5 "Commercial Offers" at bounding box center [573, 173] width 146 height 17
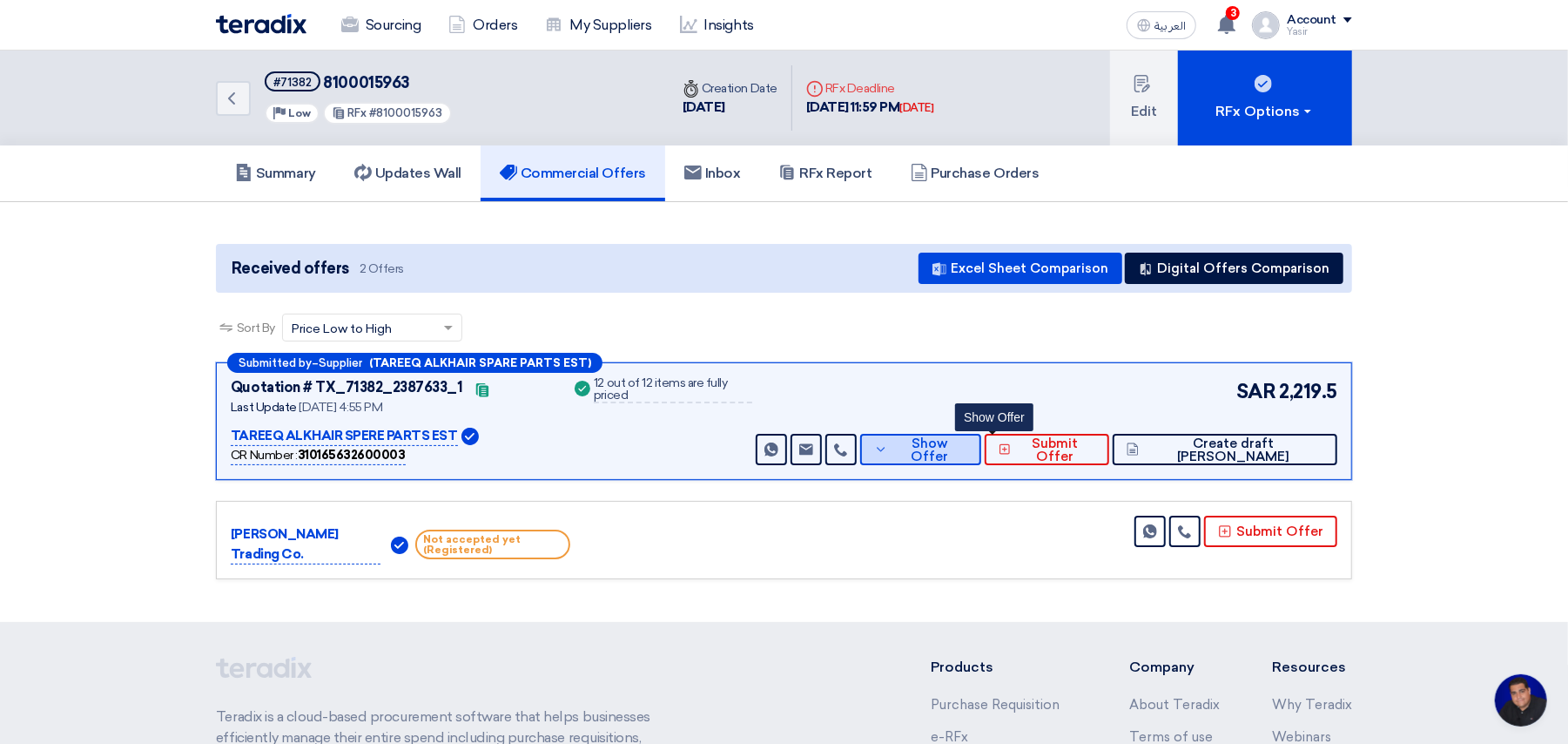
click at [967, 440] on span "Show Offer" at bounding box center [930, 450] width 74 height 26
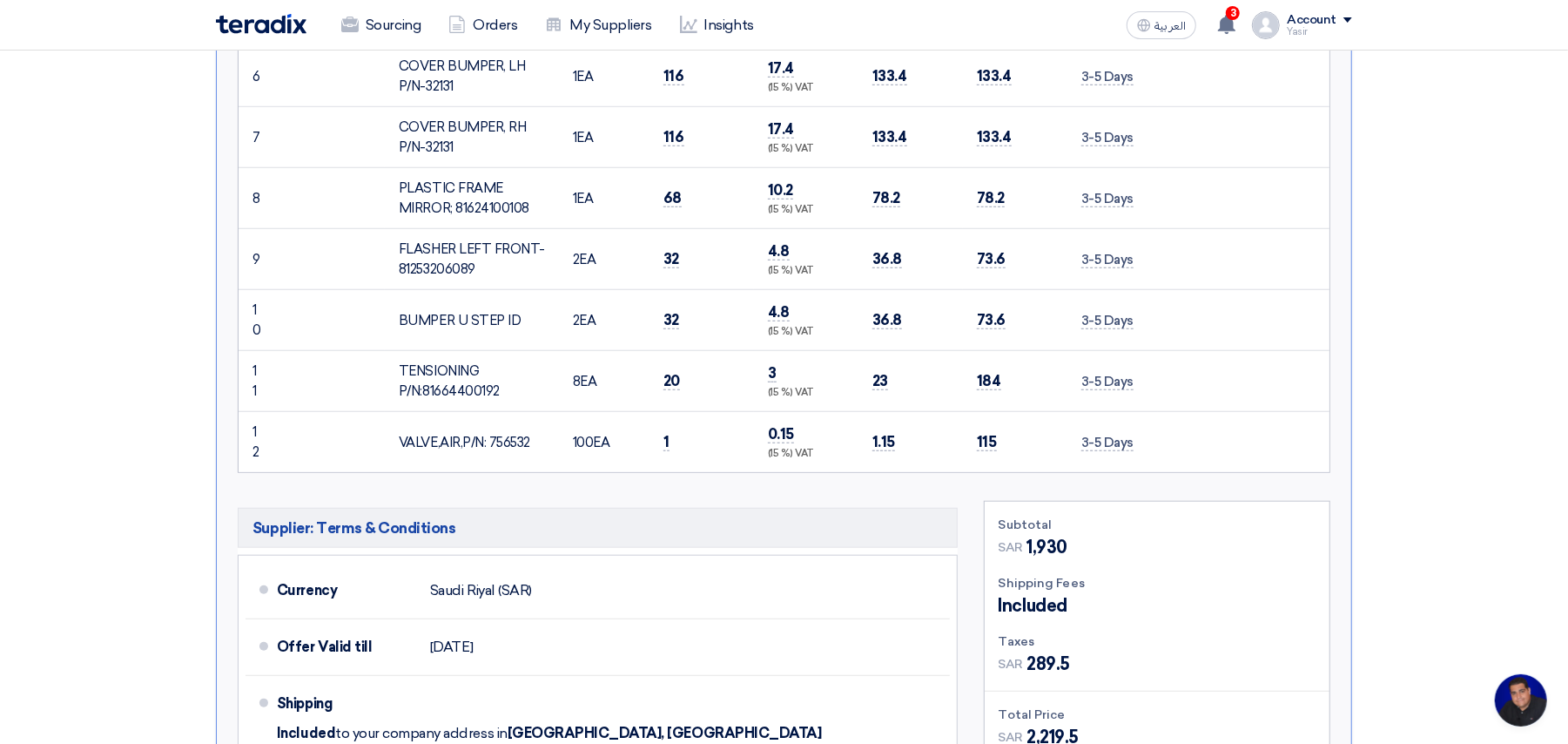
scroll to position [1161, 0]
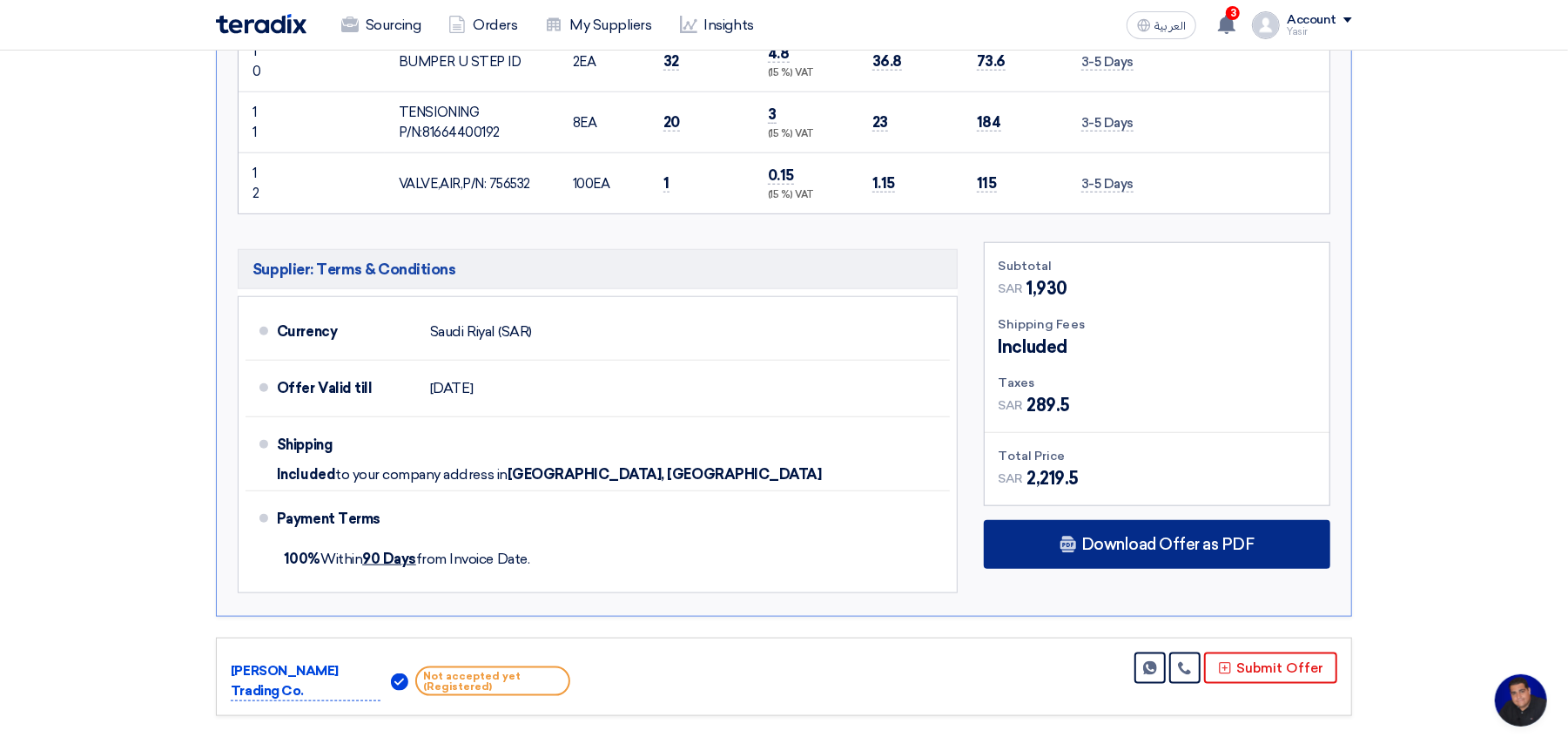
click at [1154, 536] on span "Download Offer as PDF" at bounding box center [1168, 544] width 173 height 16
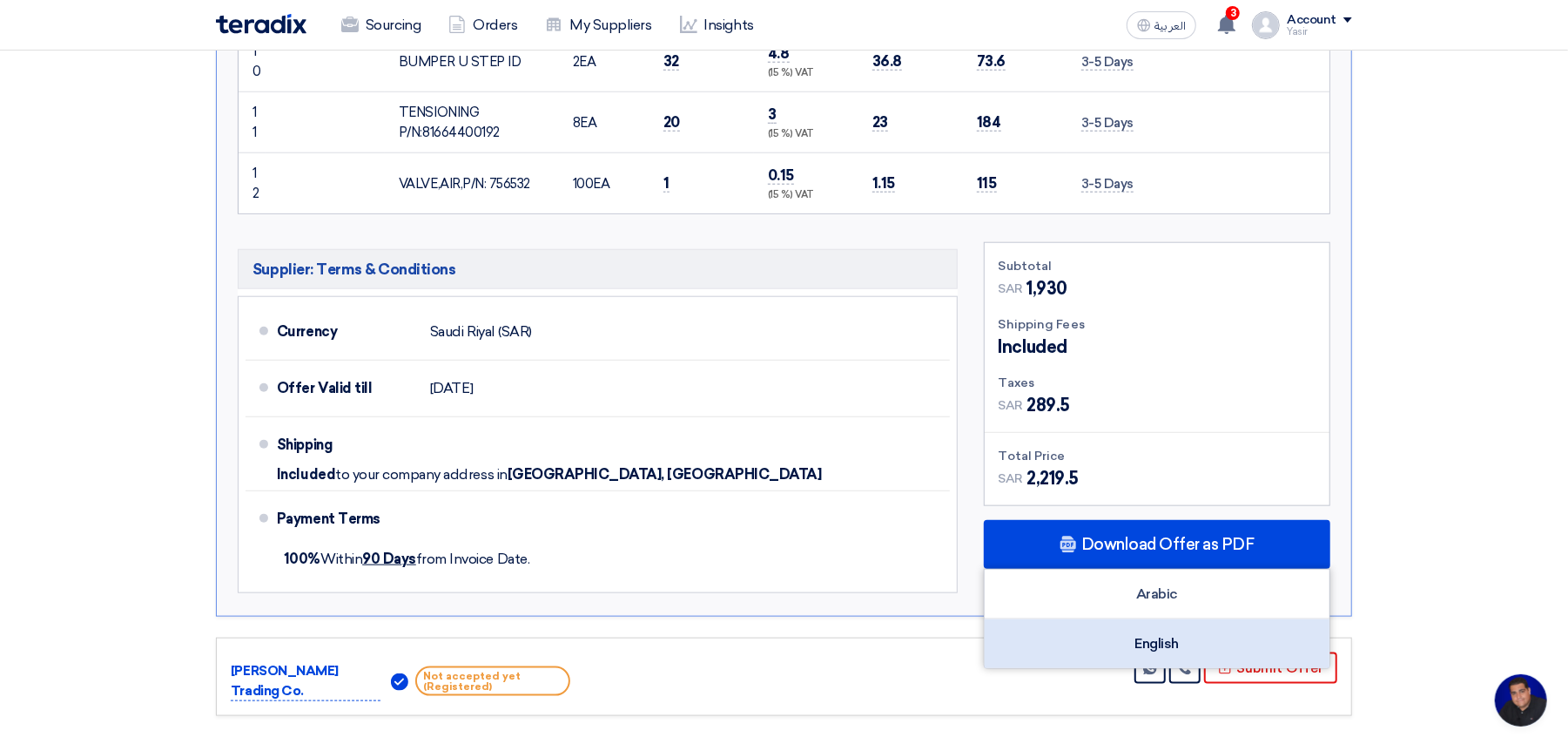
click at [1141, 624] on div "English" at bounding box center [1157, 643] width 345 height 49
